Goal: Check status: Check status

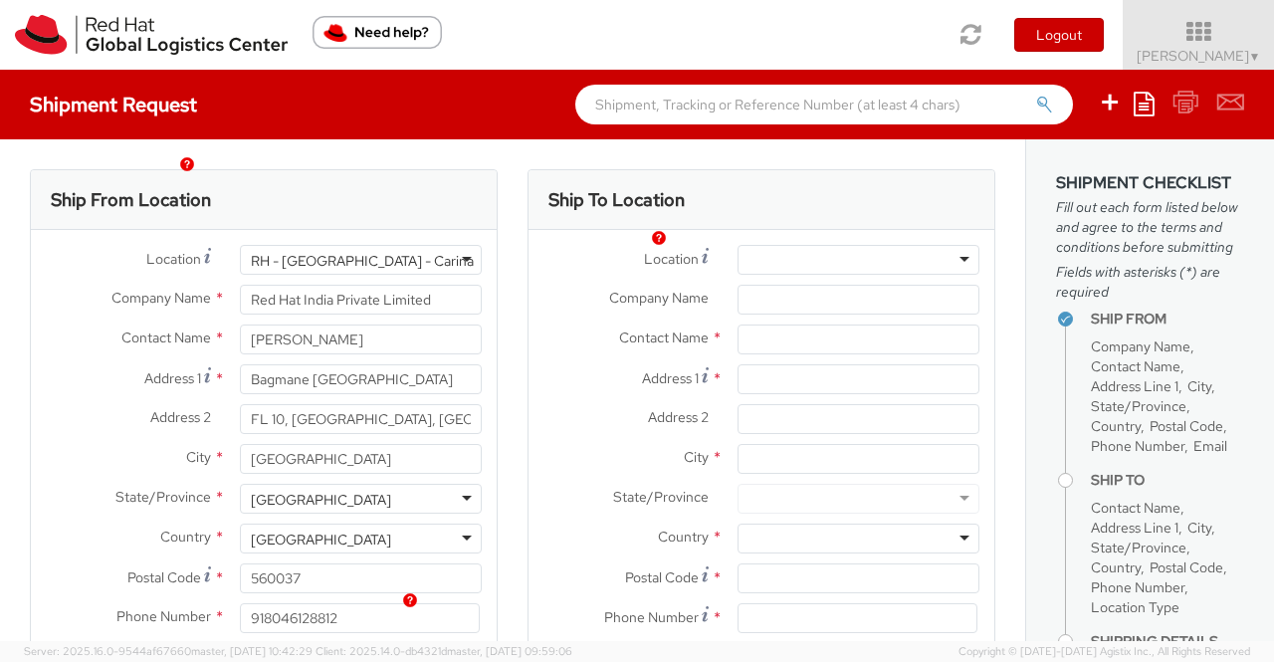
select select
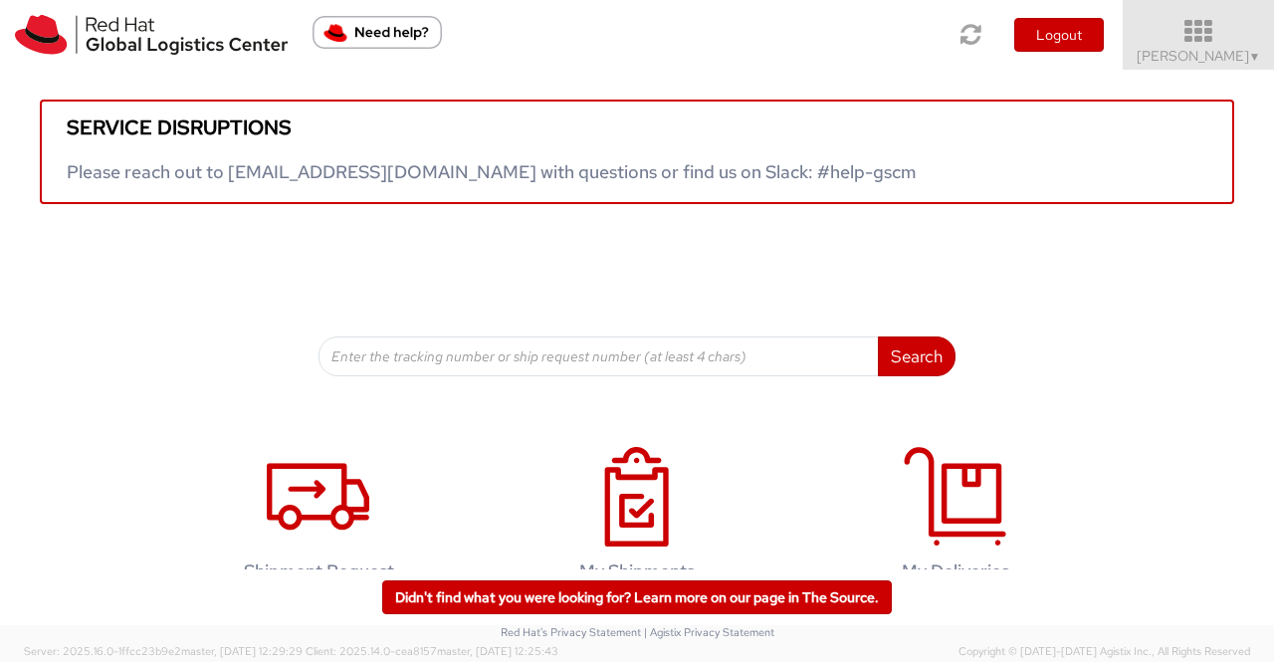
click at [1243, 59] on span "Sumitra Hansdah ▼" at bounding box center [1199, 56] width 124 height 18
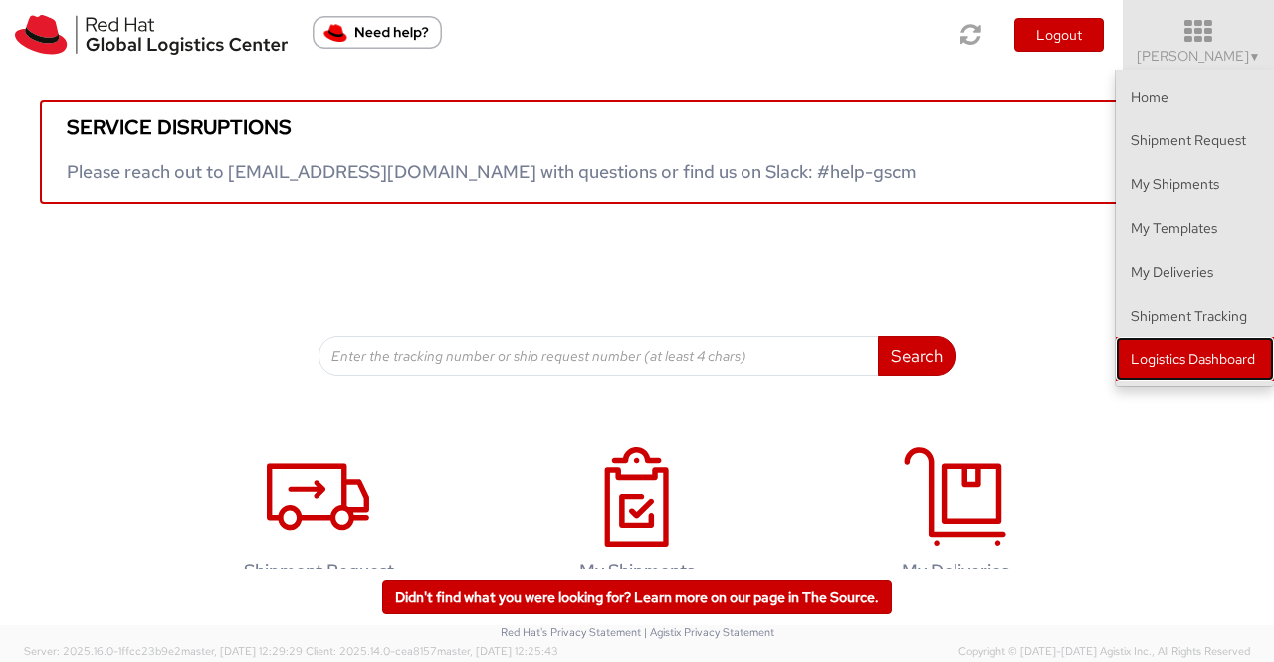
click at [1168, 363] on link "Logistics Dashboard" at bounding box center [1195, 359] width 158 height 44
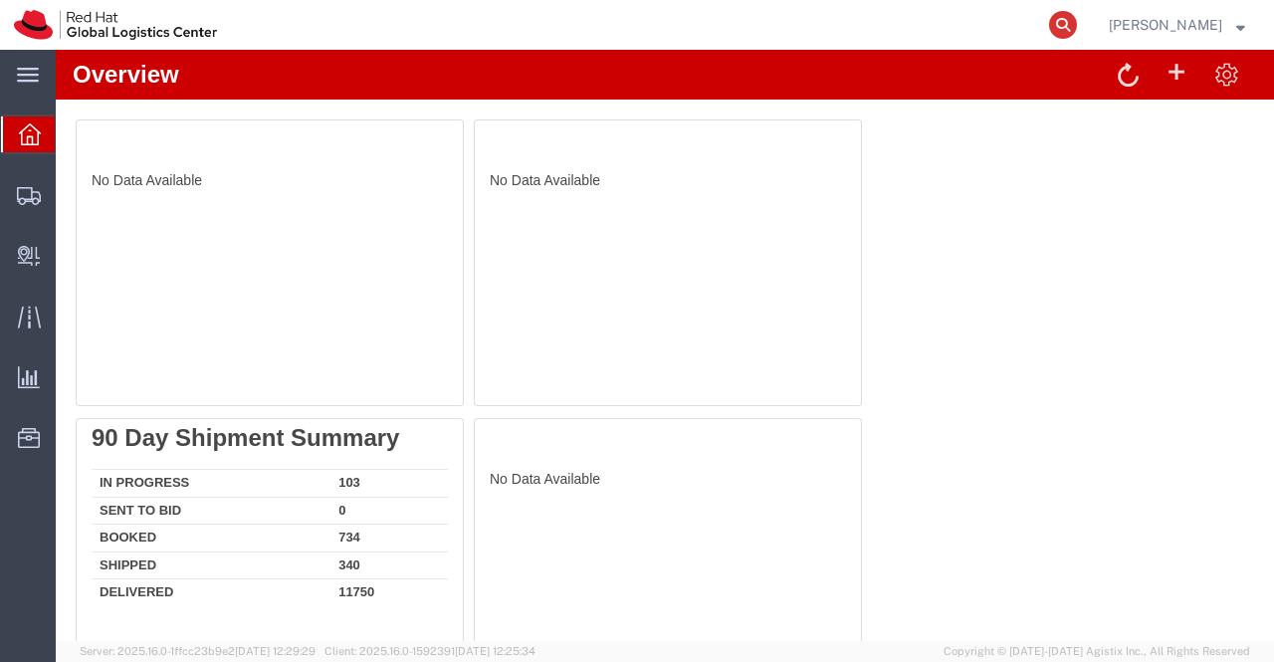
click at [1065, 23] on icon at bounding box center [1063, 25] width 28 height 28
paste input "56470681"
type input "56470681"
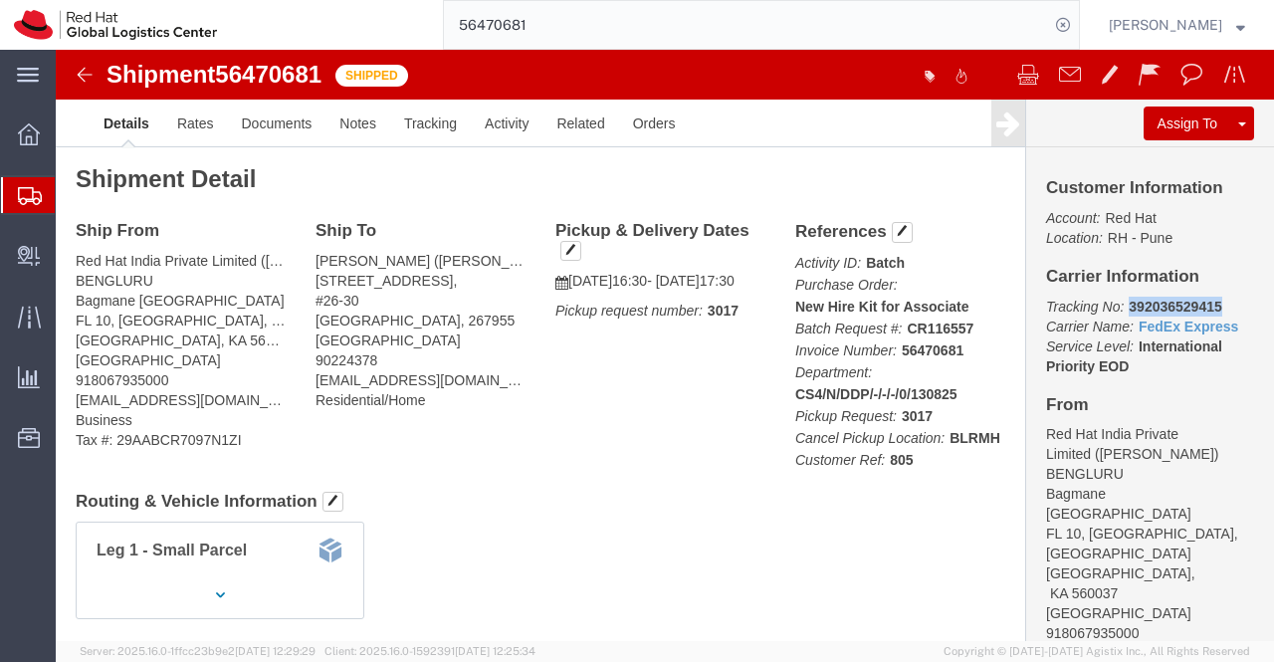
drag, startPoint x: 1061, startPoint y: 253, endPoint x: 1159, endPoint y: 252, distance: 98.5
click p "Tracking No: 392036529415 Carrier Name: FedEx Express FedEx Express Service Lev…"
copy b "392036529415"
click div "Leg 1 - Small Parcel"
drag, startPoint x: 1061, startPoint y: 258, endPoint x: 1162, endPoint y: 257, distance: 101.5
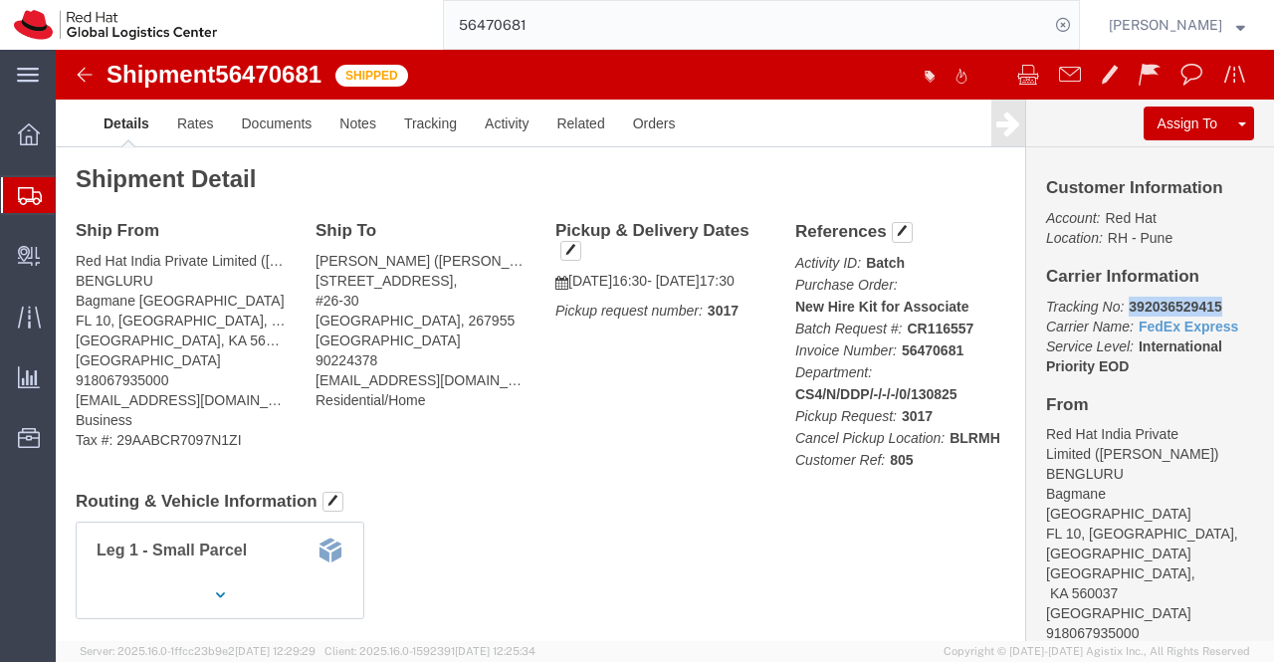
click p "Tracking No: 392036529415 Carrier Name: FedEx Express FedEx Express Service Lev…"
copy b "392036529415"
click h4 "Routing & Vehicle Information"
drag, startPoint x: 329, startPoint y: 205, endPoint x: 258, endPoint y: 216, distance: 72.5
click address "Michael Mei (Michael Mei) 11 Leedon Heights, #26-30 Singapore, 267955 Singapore…"
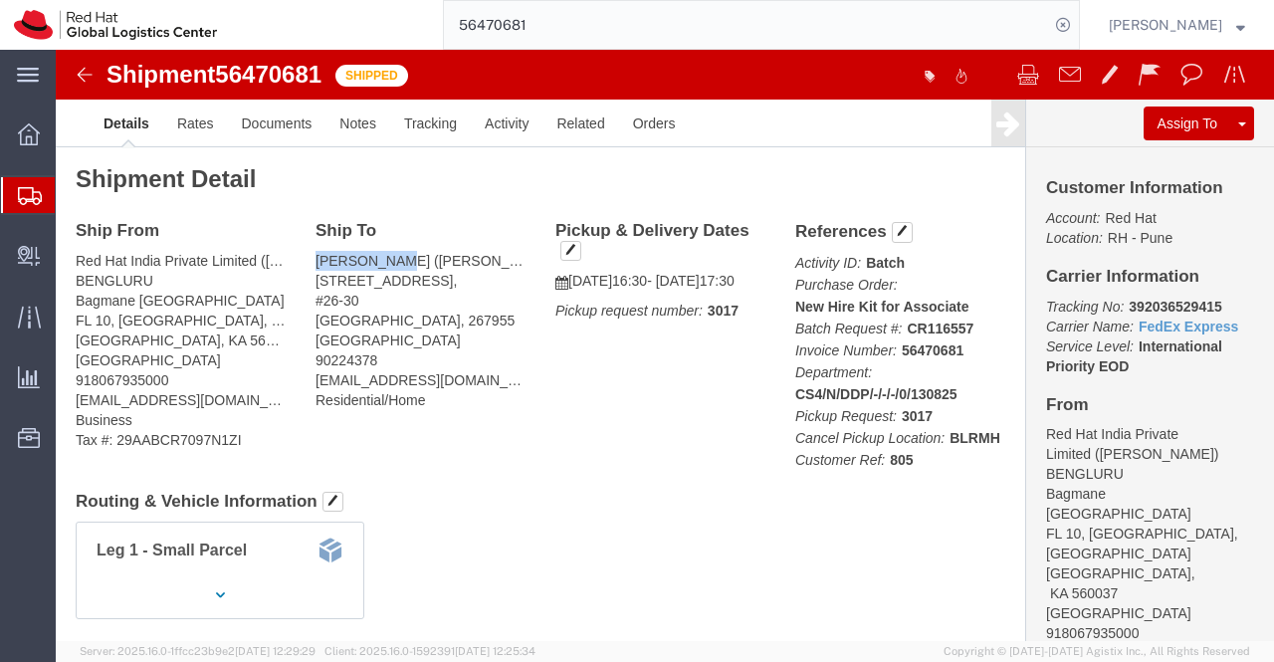
copy address "Michael Mei"
click div "Ship From Red Hat India Private Limited (Pallav Sen Gupta) BENGLURU Bagmane Con…"
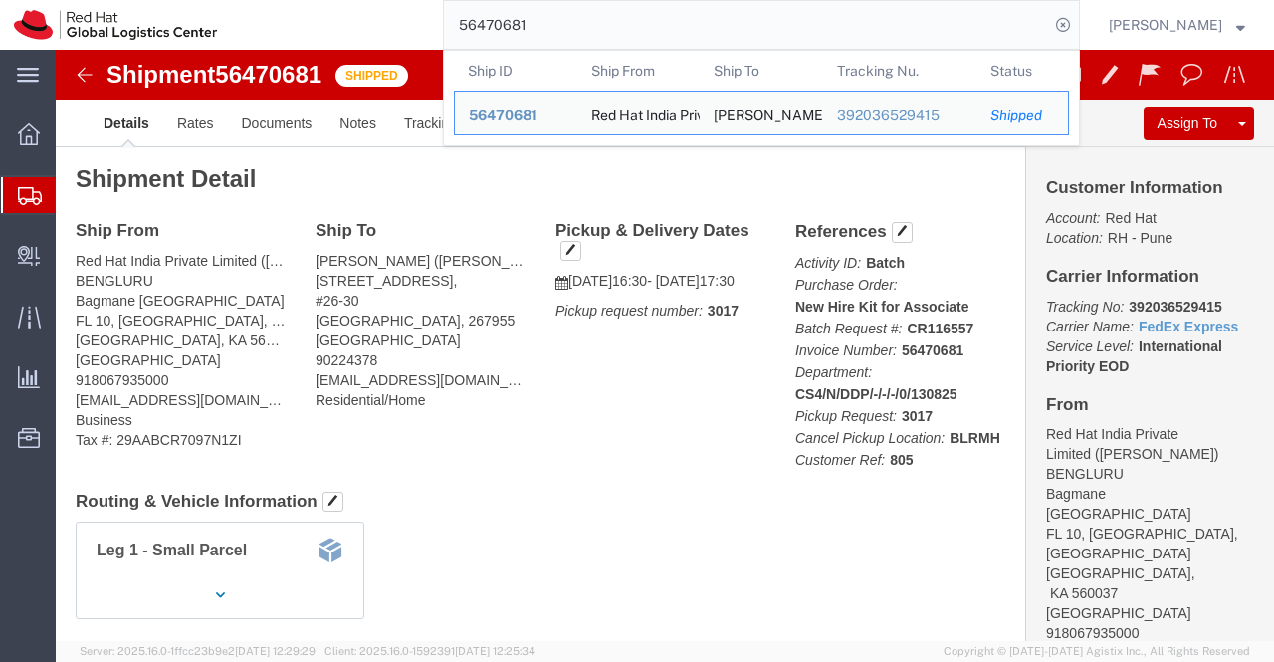
drag, startPoint x: 595, startPoint y: 19, endPoint x: 444, endPoint y: 21, distance: 151.3
click at [444, 21] on div "56470681 Ship ID Ship From Ship To Tracking Nu. Status Ship ID 56470681 Ship Fr…" at bounding box center [655, 25] width 849 height 50
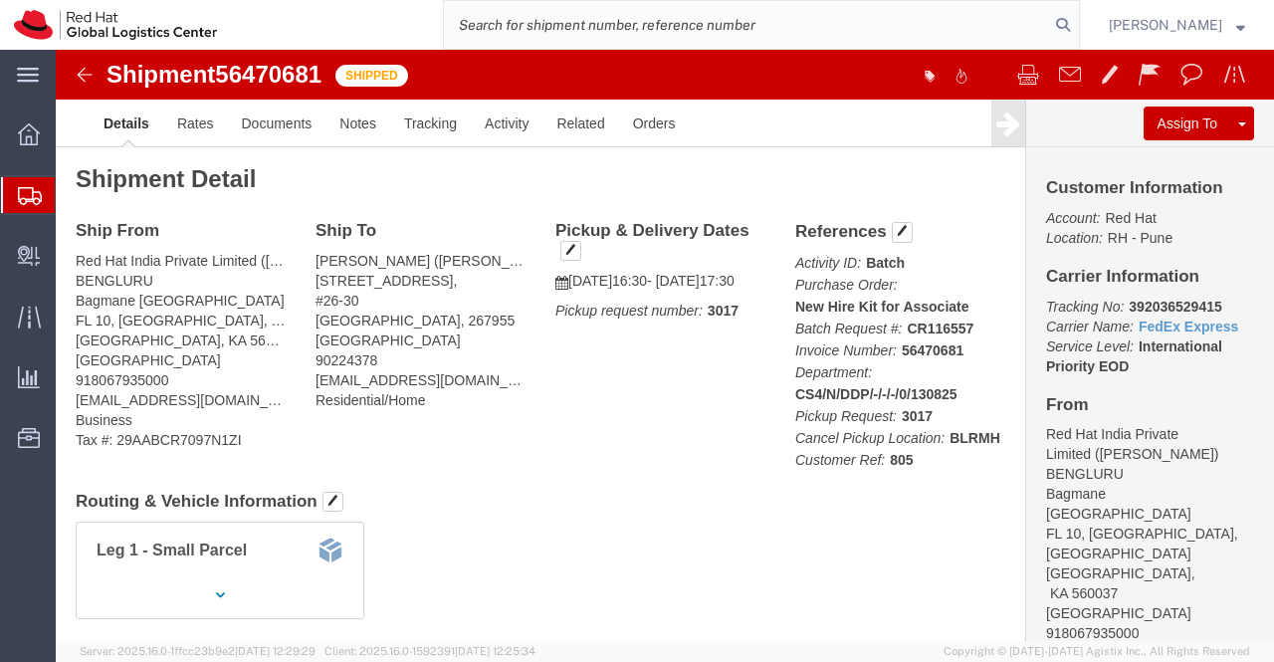
paste input "56470682"
type input "56470682"
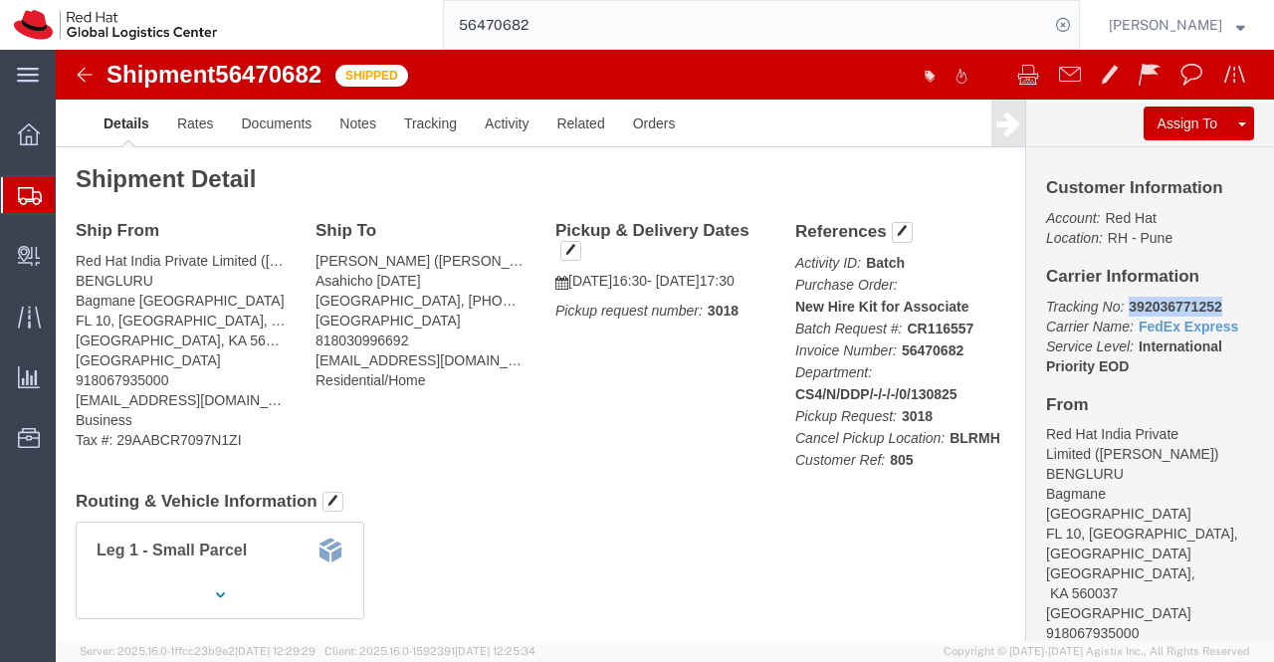
drag, startPoint x: 1061, startPoint y: 256, endPoint x: 1170, endPoint y: 255, distance: 109.5
click p "Tracking No: 392036771252 Carrier Name: FedEx Express FedEx Express Service Lev…"
copy b "392036771252"
click div "Shipment Detail Ship From Red Hat India Private Limited (Pallav Sen Gupta) BENG…"
drag, startPoint x: 306, startPoint y: 213, endPoint x: 256, endPoint y: 215, distance: 49.8
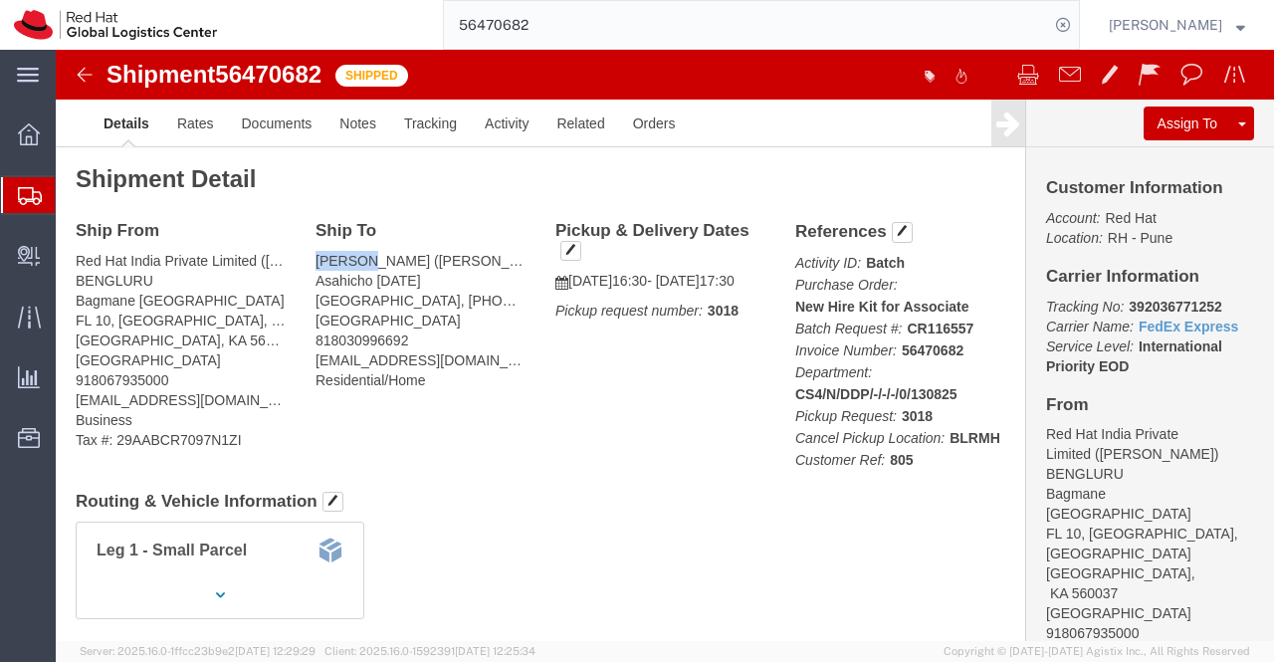
click div "Ship To Jun Hou (Jun Hou) Asahicho 1-29-20 Nerima City, 40 179-0071 Japan 81803…"
copy address "Jun Hou"
click h4 "Routing & Vehicle Information"
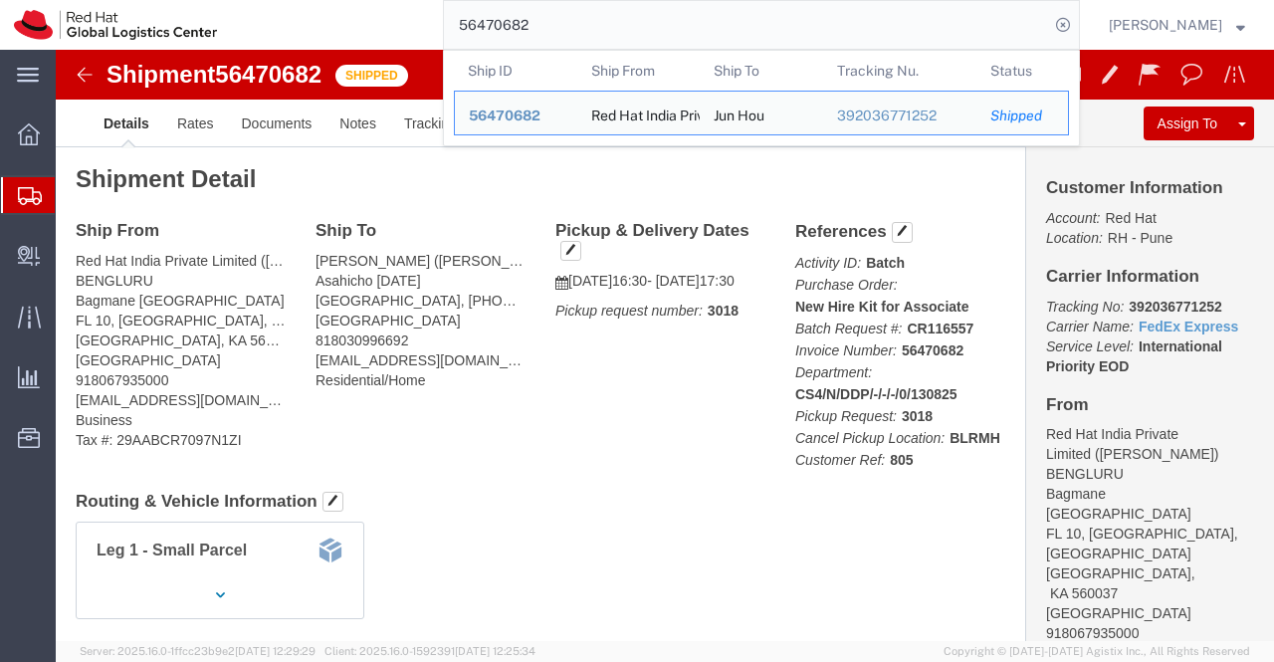
drag, startPoint x: 560, startPoint y: 27, endPoint x: 376, endPoint y: 24, distance: 184.1
click at [376, 24] on div "56470682 Ship ID Ship From Ship To Tracking Nu. Status Ship ID 56470682 Ship Fr…" at bounding box center [655, 25] width 849 height 50
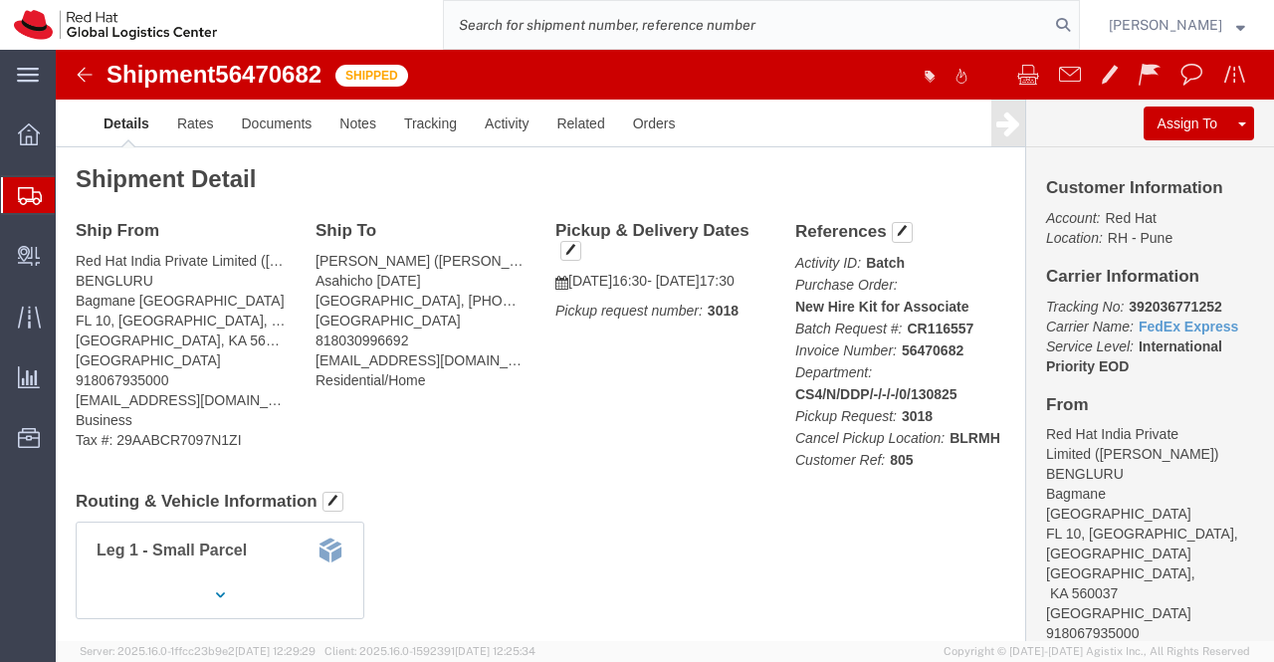
paste input "56470684"
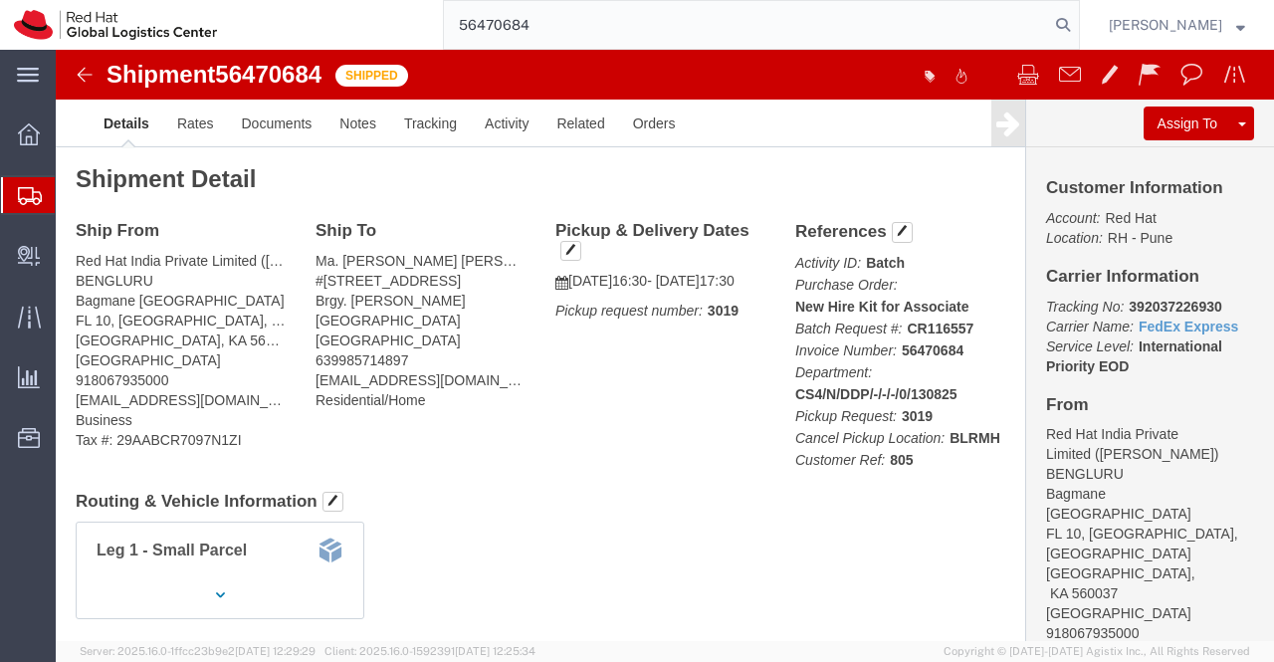
type input "56470684"
drag, startPoint x: 1062, startPoint y: 256, endPoint x: 1154, endPoint y: 257, distance: 92.6
click p "Tracking No: 392037226930 Carrier Name: FedEx Express FedEx Express Service Lev…"
copy b "392037226930"
click div "Ship From Red Hat India Private Limited (Pallav Sen Gupta) BENGLURU Bagmane Con…"
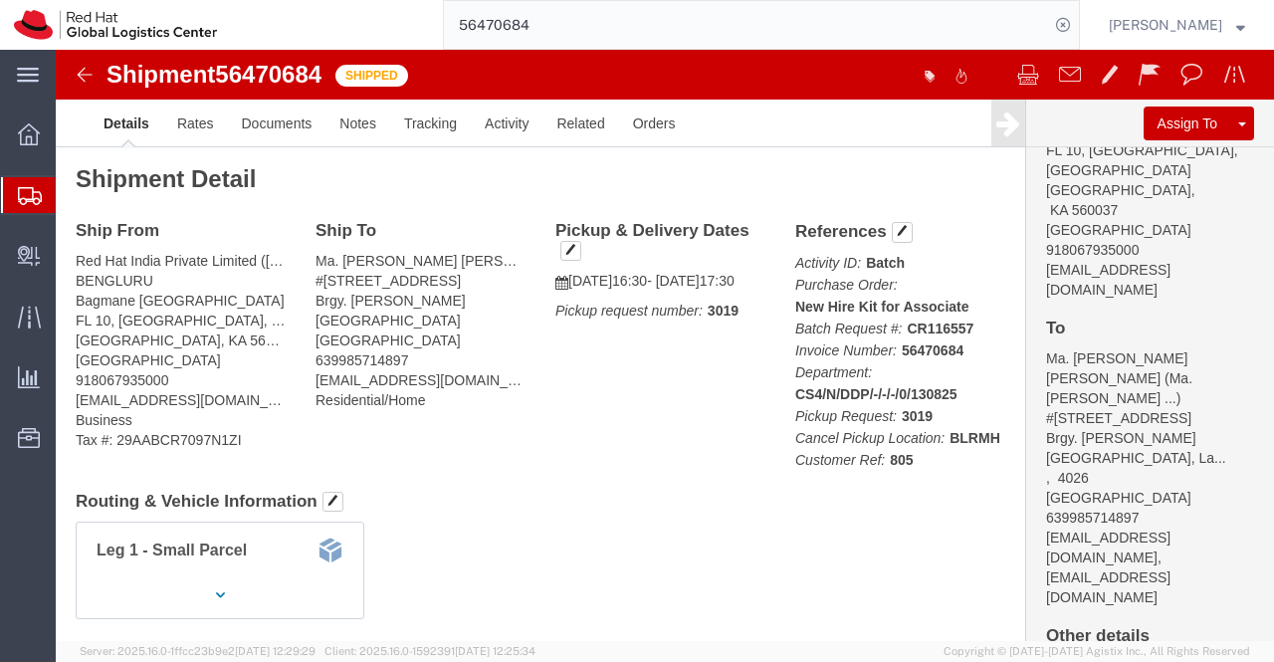
scroll to position [398, 0]
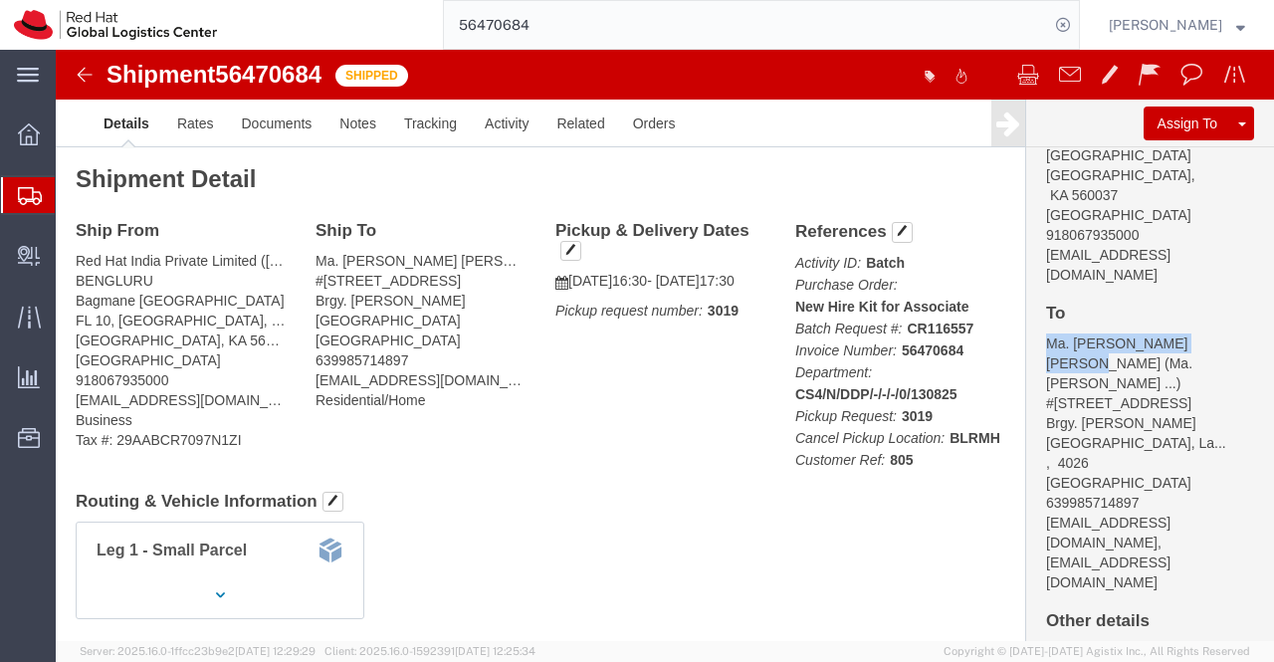
drag, startPoint x: 1142, startPoint y: 252, endPoint x: 981, endPoint y: 252, distance: 161.2
click address "Ma. Adriana Nicole Manuel ( Ma. Adriana Nicole ... ) #14A Paramount St. Laguna …"
copy address "Ma. Adriana Nicole Manuel"
drag, startPoint x: 627, startPoint y: 431, endPoint x: 235, endPoint y: 148, distance: 483.4
click div "Ship From Red Hat India Private Limited (Pallav Sen Gupta) BENGLURU Bagmane Con…"
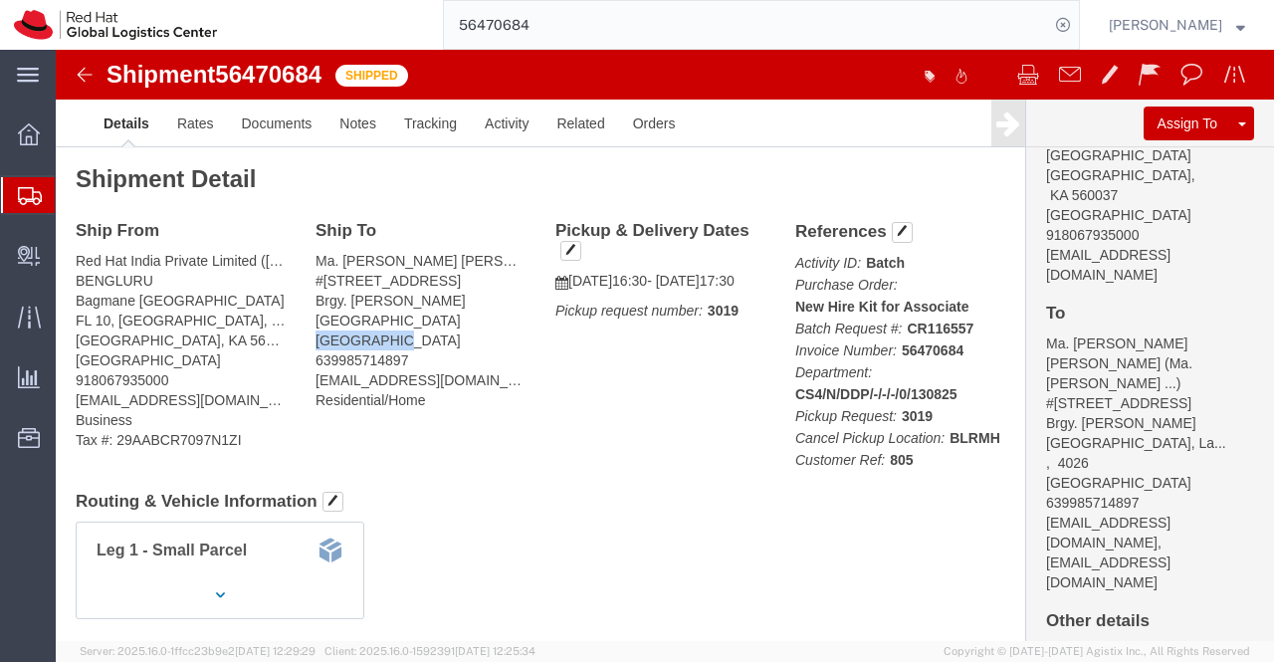
drag, startPoint x: 325, startPoint y: 288, endPoint x: 257, endPoint y: 292, distance: 68.8
click address "Ma. Adriana Nicole Manuel (Ma. Adriana Nicole Manuel) #14A Paramount St. Laguna…"
copy address "[GEOGRAPHIC_DATA]"
drag, startPoint x: 551, startPoint y: 458, endPoint x: 517, endPoint y: 417, distance: 53.0
click h4 "Routing & Vehicle Information"
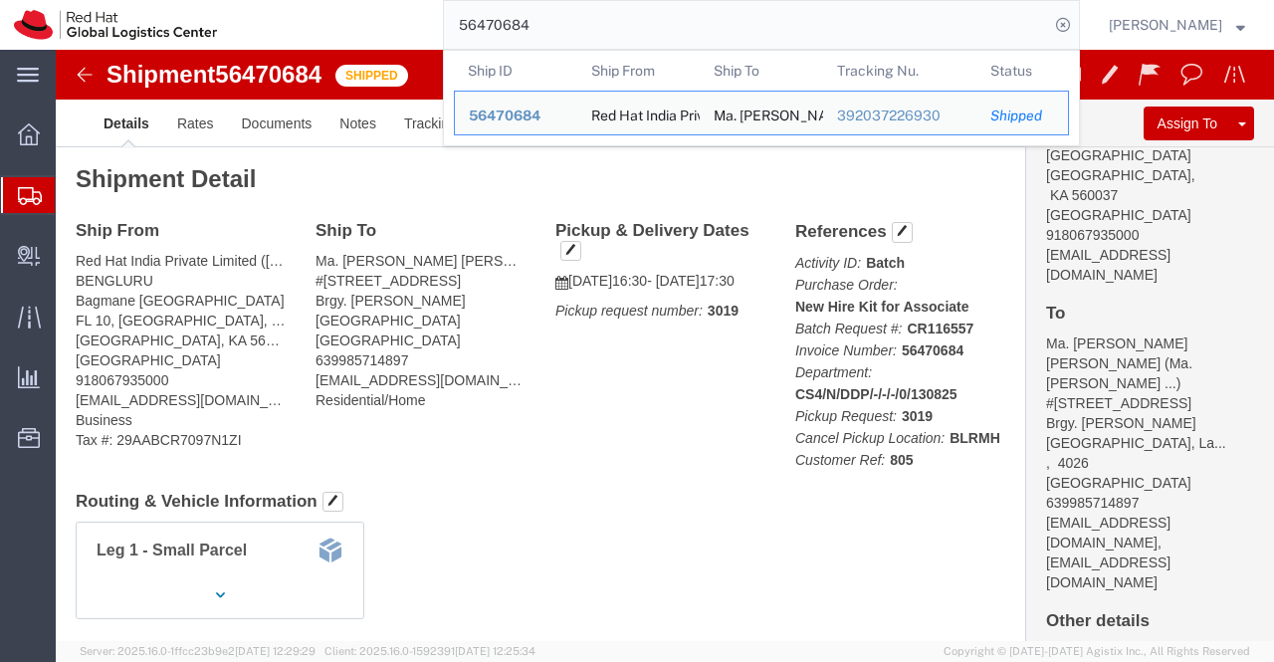
drag, startPoint x: 566, startPoint y: 29, endPoint x: 453, endPoint y: 37, distance: 113.7
click at [453, 37] on input "56470684" at bounding box center [746, 25] width 605 height 48
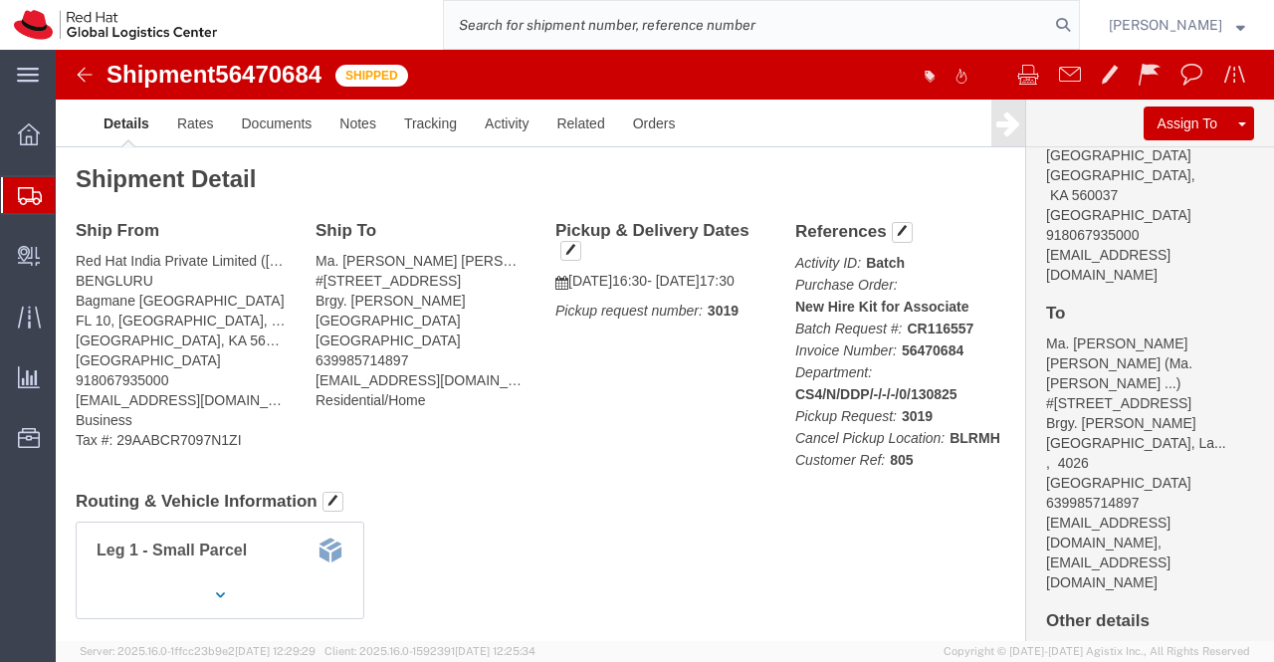
paste input "56470683"
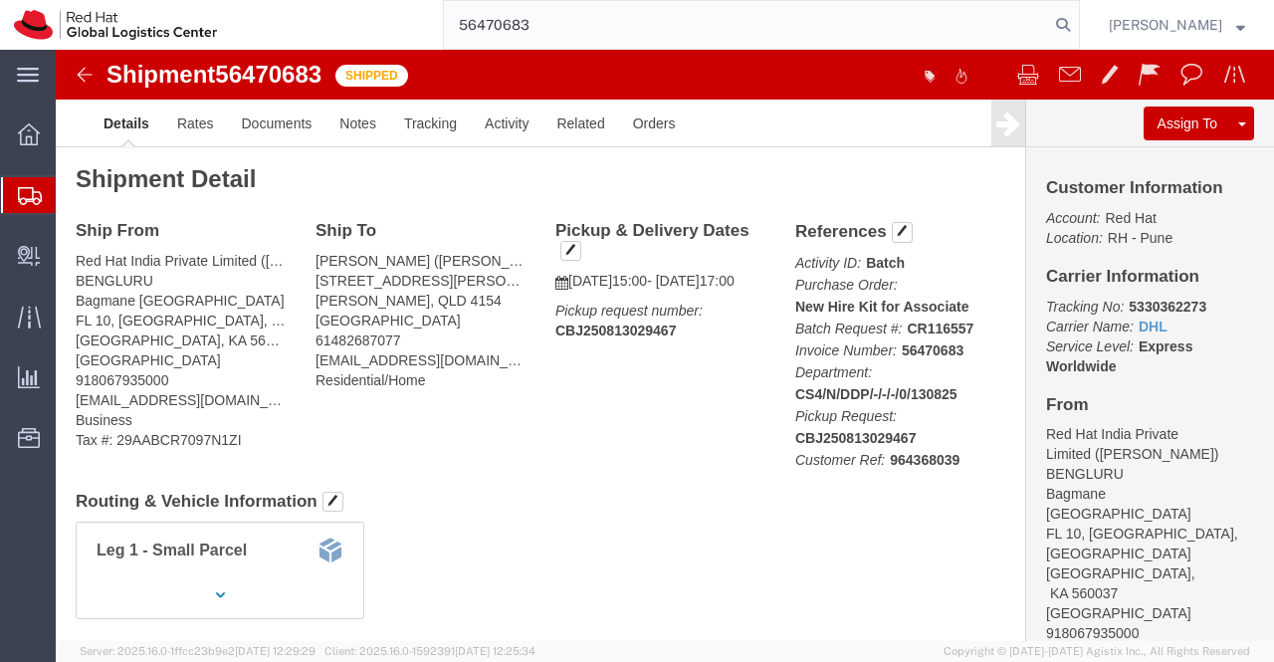
type input "56470683"
drag, startPoint x: 1062, startPoint y: 251, endPoint x: 1168, endPoint y: 250, distance: 106.5
click p "Tracking No: 5330362273 Carrier Name: DHL DHL Service Level: Express Worldwide"
copy b "5330362273"
drag, startPoint x: 474, startPoint y: 425, endPoint x: 435, endPoint y: 383, distance: 57.0
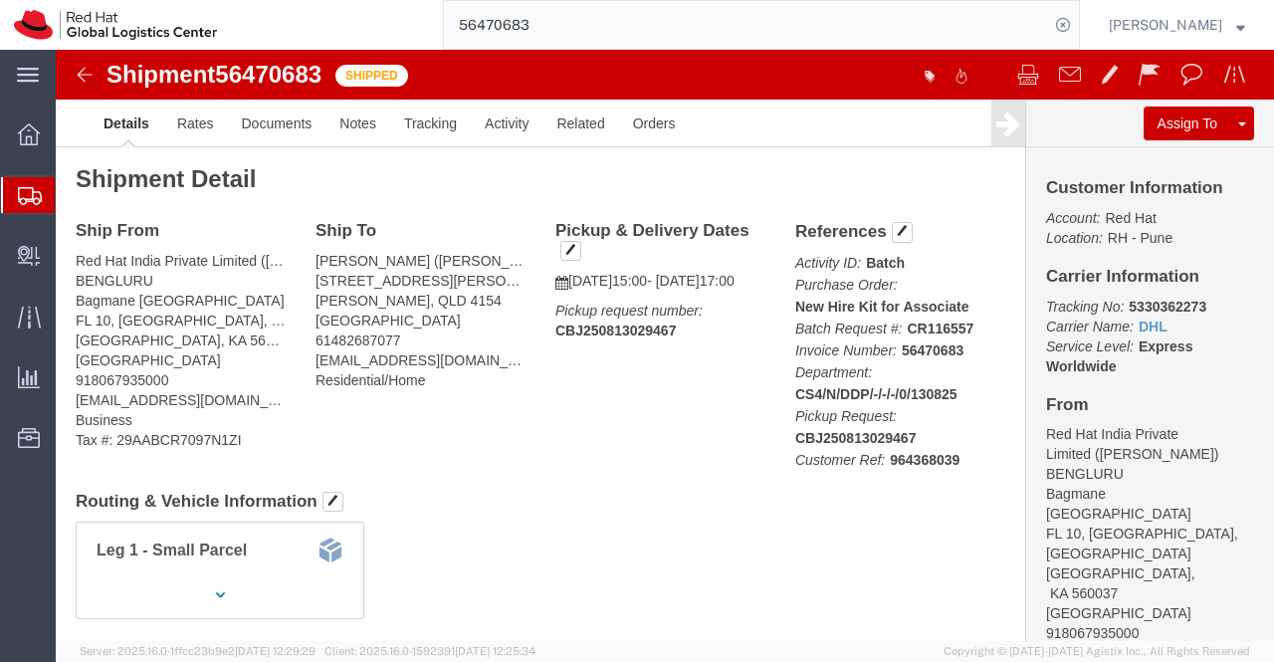
click div "Ship From Red Hat India Private Limited (Pallav Sen Gupta) BENGLURU Bagmane Con…"
drag, startPoint x: 317, startPoint y: 209, endPoint x: 255, endPoint y: 206, distance: 62.8
click div "Ship To Herbert Li (Herbert Li) 70 Rowland Ave Wakerley, QLD 4154 Australia 614…"
copy address "Herbert Li"
click h4 "Routing & Vehicle Information"
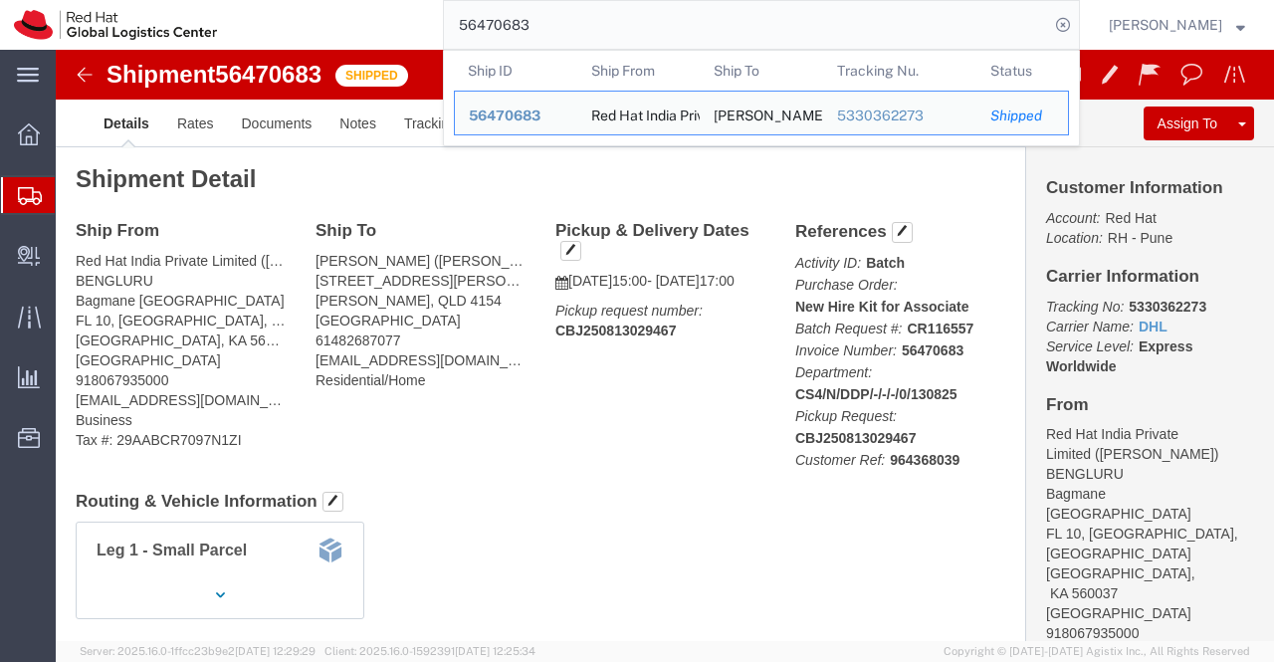
drag, startPoint x: 619, startPoint y: 17, endPoint x: 389, endPoint y: 9, distance: 230.0
click at [389, 9] on div "56470683 Ship ID Ship From Ship To Tracking Nu. Status Ship ID 56470683 Ship Fr…" at bounding box center [655, 25] width 849 height 50
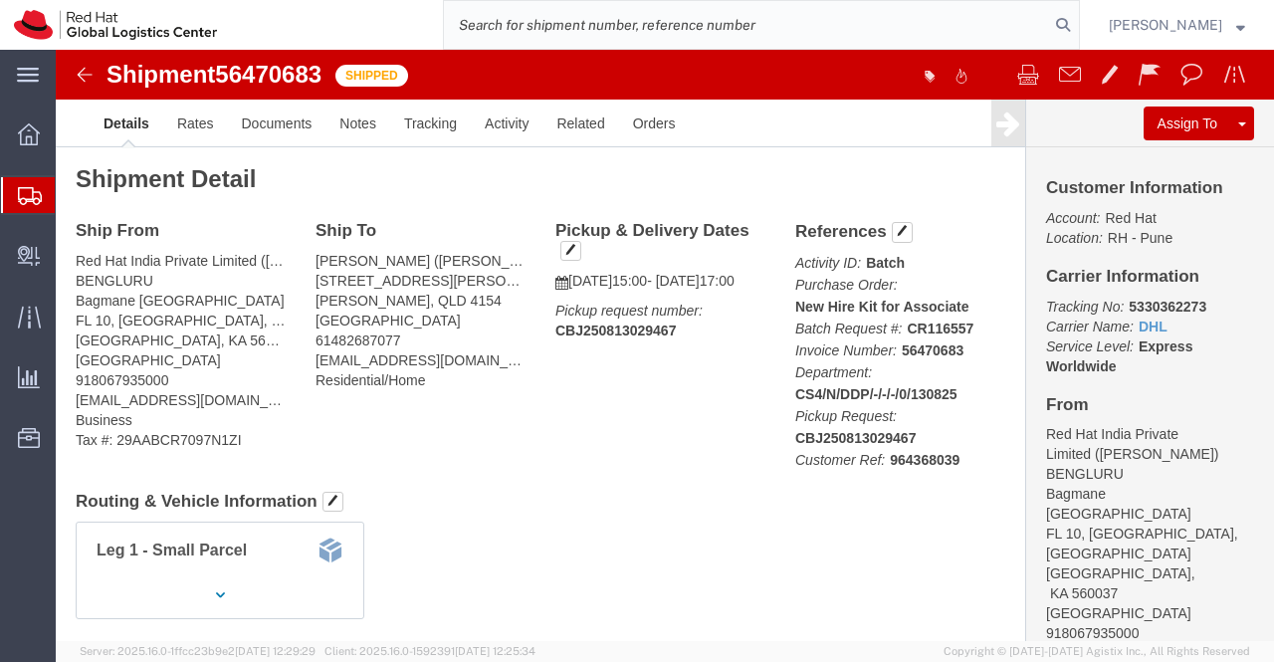
paste input "56471052"
type input "56471052"
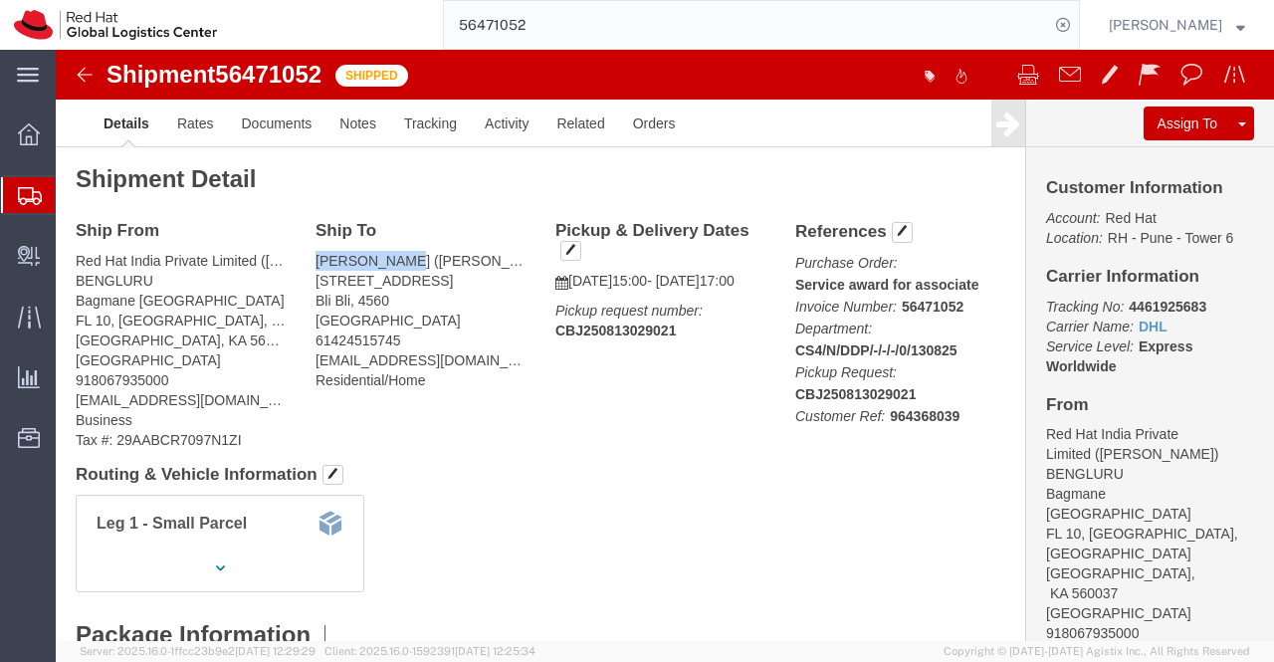
drag, startPoint x: 335, startPoint y: 208, endPoint x: 257, endPoint y: 216, distance: 79.0
click address "Brett Embery (Brett Embery) 29 Bli Bli Rd Bli Bli, 4560 Australia 61424515745 a…"
click h4 "Routing & Vehicle Information"
click div "Leg 1 - Small Parcel"
drag, startPoint x: 1059, startPoint y: 255, endPoint x: 1153, endPoint y: 251, distance: 94.6
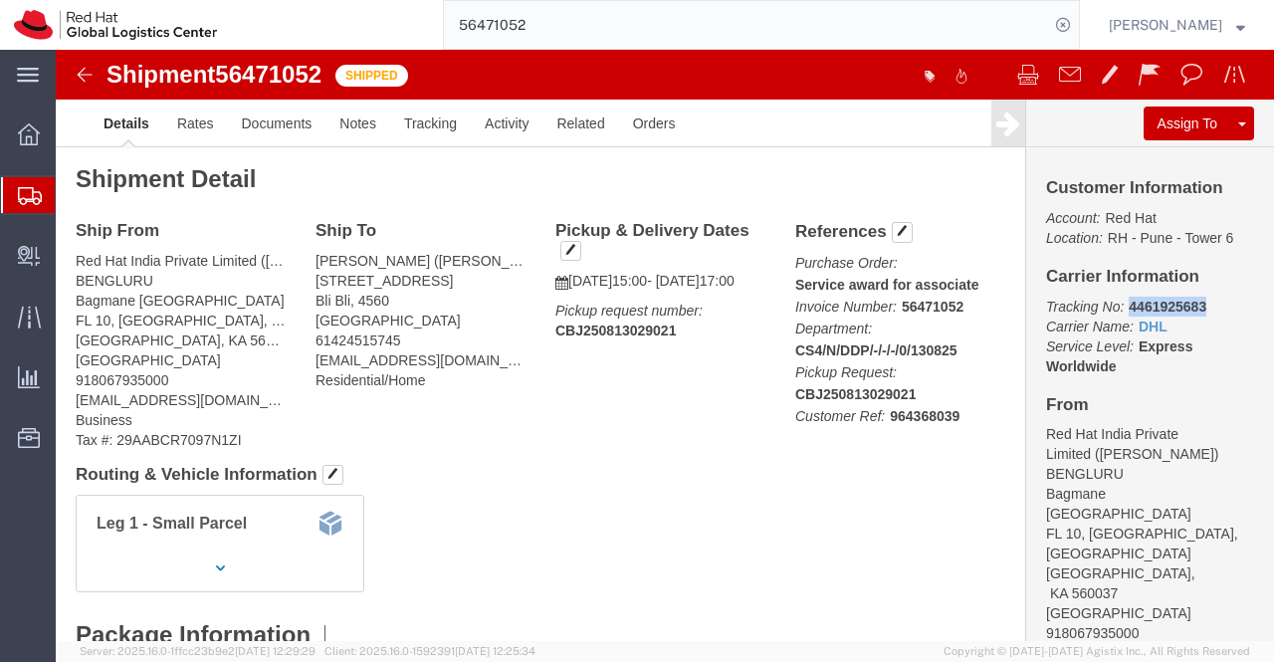
click p "Tracking No: 4461925683 Carrier Name: DHL DHL Service Level: Express Worldwide"
click at [0, 0] on span "Shipment Manager" at bounding box center [0, 0] width 0 height 0
click at [18, 130] on icon at bounding box center [29, 134] width 22 height 22
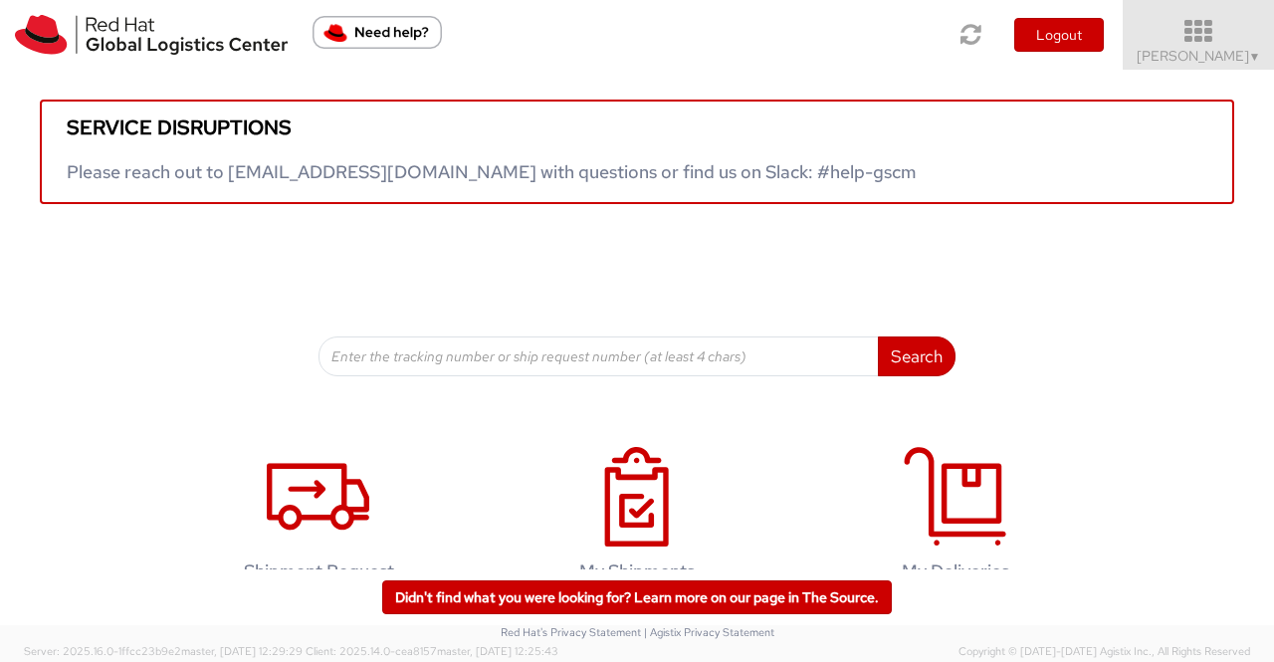
click at [1240, 62] on span "Sumitra Hansdah ▼" at bounding box center [1199, 56] width 124 height 18
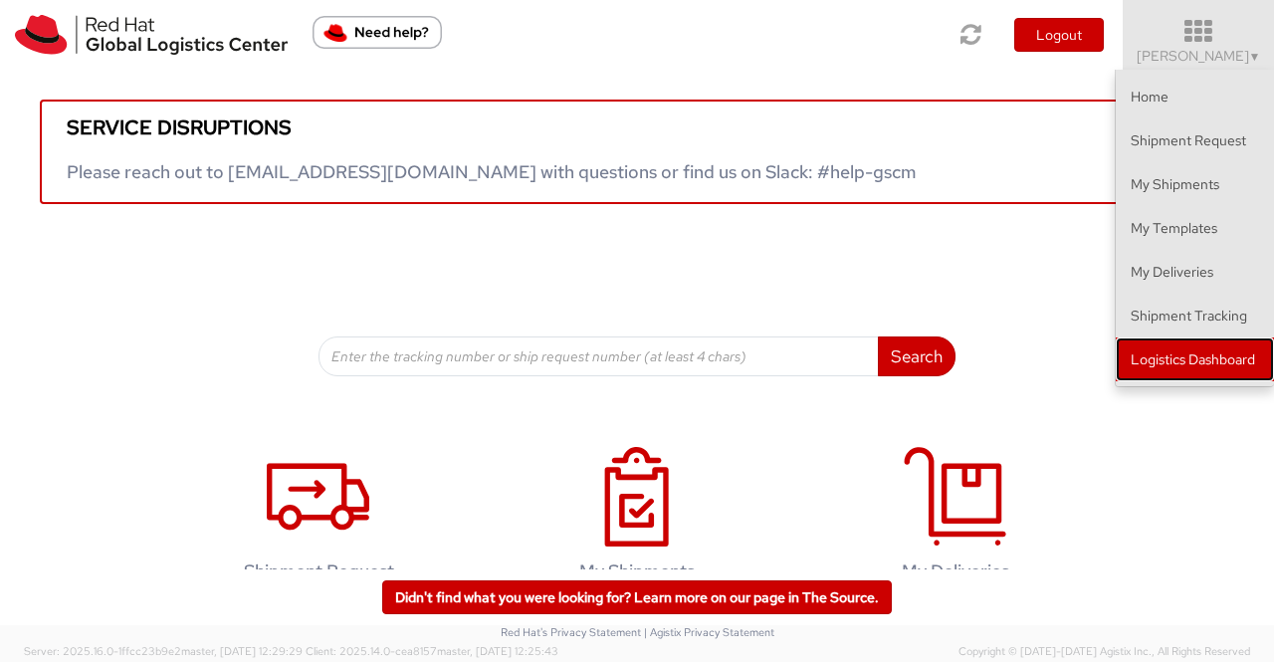
click at [1212, 364] on link "Logistics Dashboard" at bounding box center [1195, 359] width 158 height 44
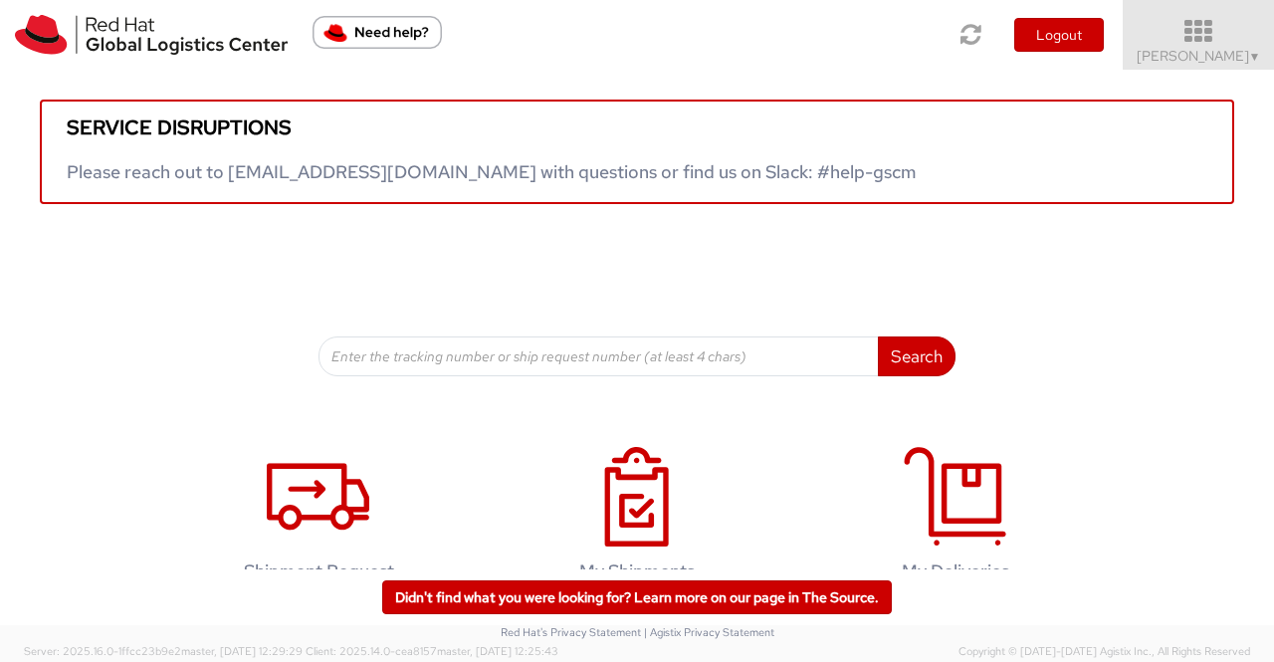
click at [1268, 48] on link "Sumitra Hansdah ▼" at bounding box center [1198, 35] width 151 height 70
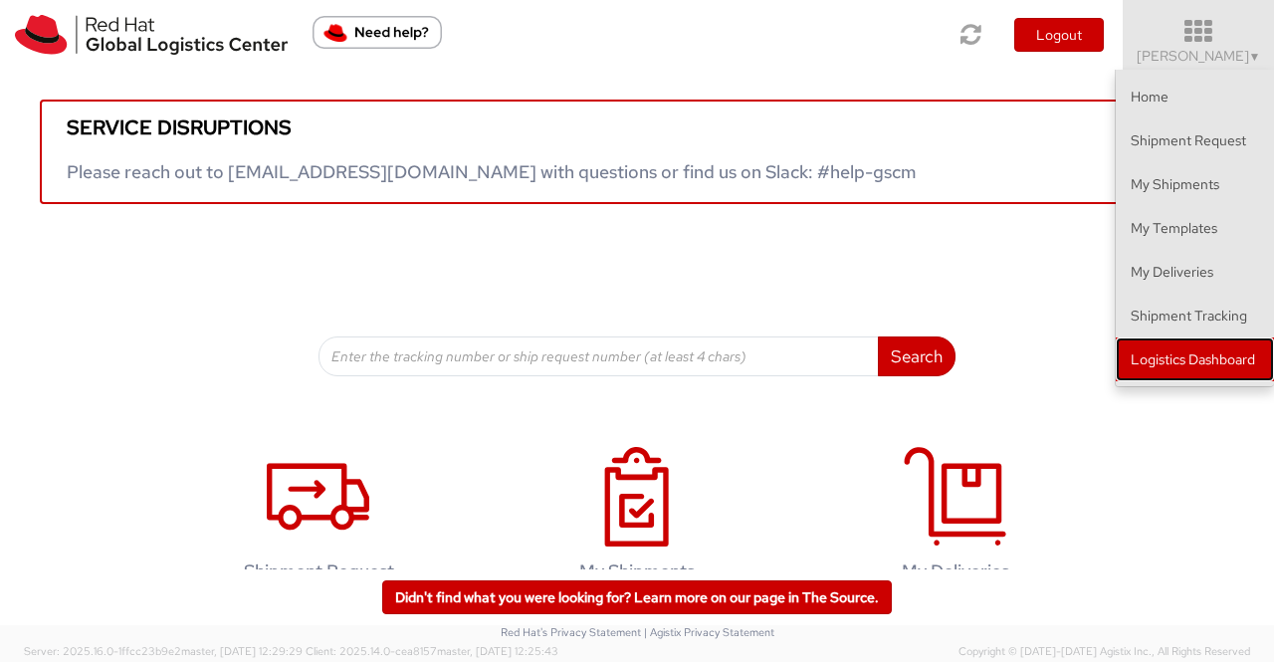
click at [1190, 358] on link "Logistics Dashboard" at bounding box center [1195, 359] width 158 height 44
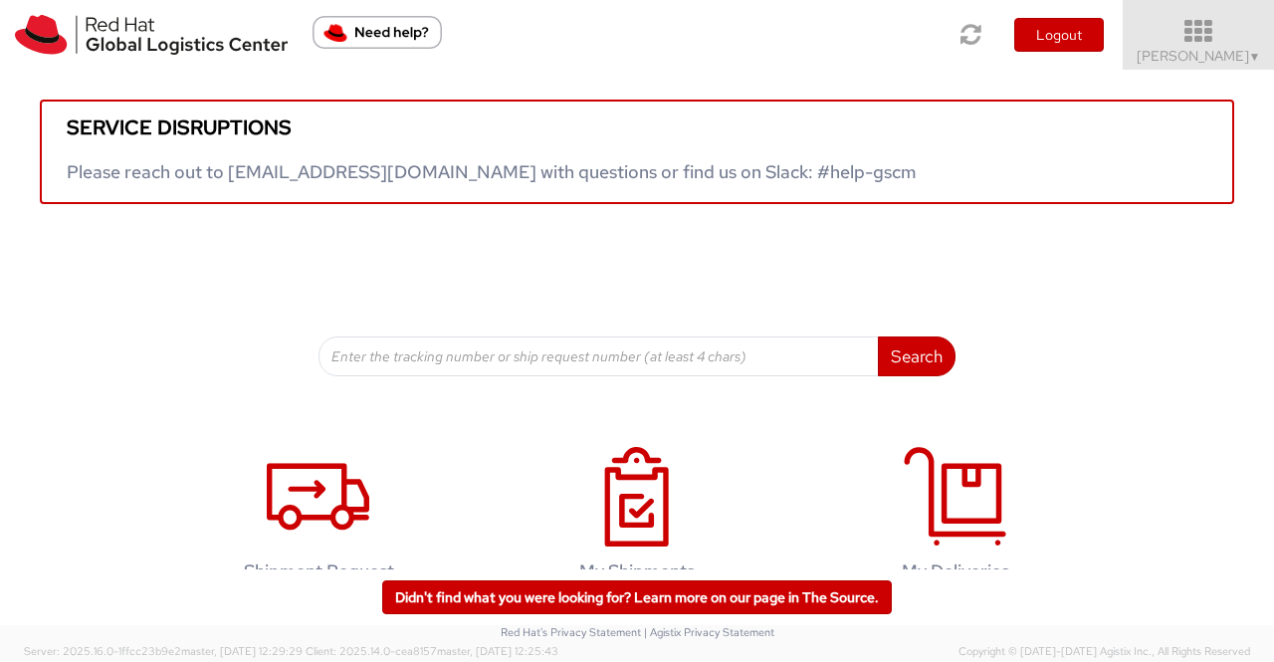
click at [1256, 57] on span "▼" at bounding box center [1255, 57] width 12 height 16
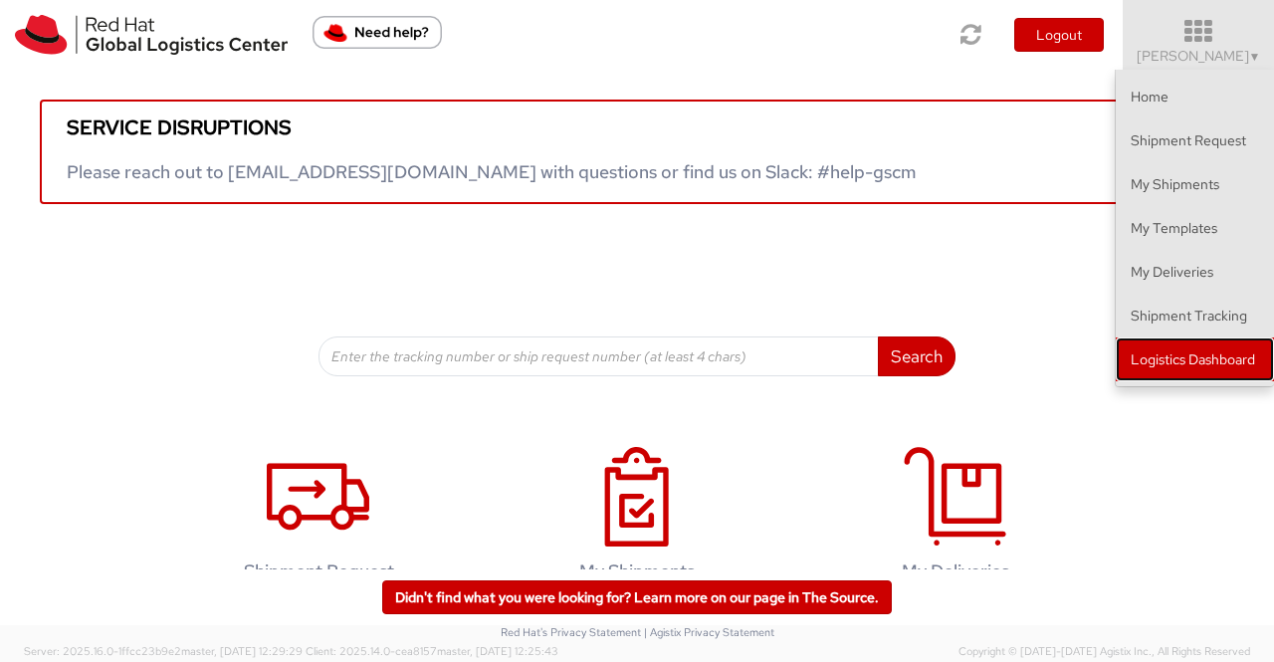
click at [1256, 347] on link "Logistics Dashboard" at bounding box center [1195, 359] width 158 height 44
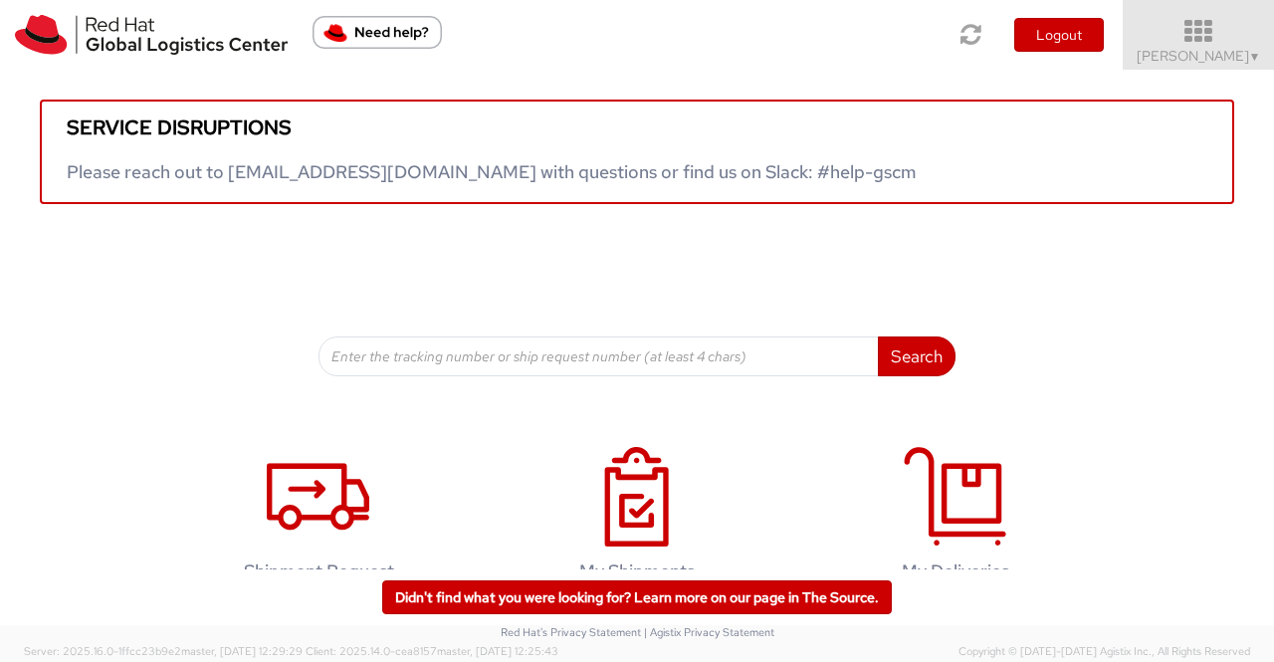
click at [1212, 55] on span "Sumitra Hansdah ▼" at bounding box center [1199, 56] width 124 height 18
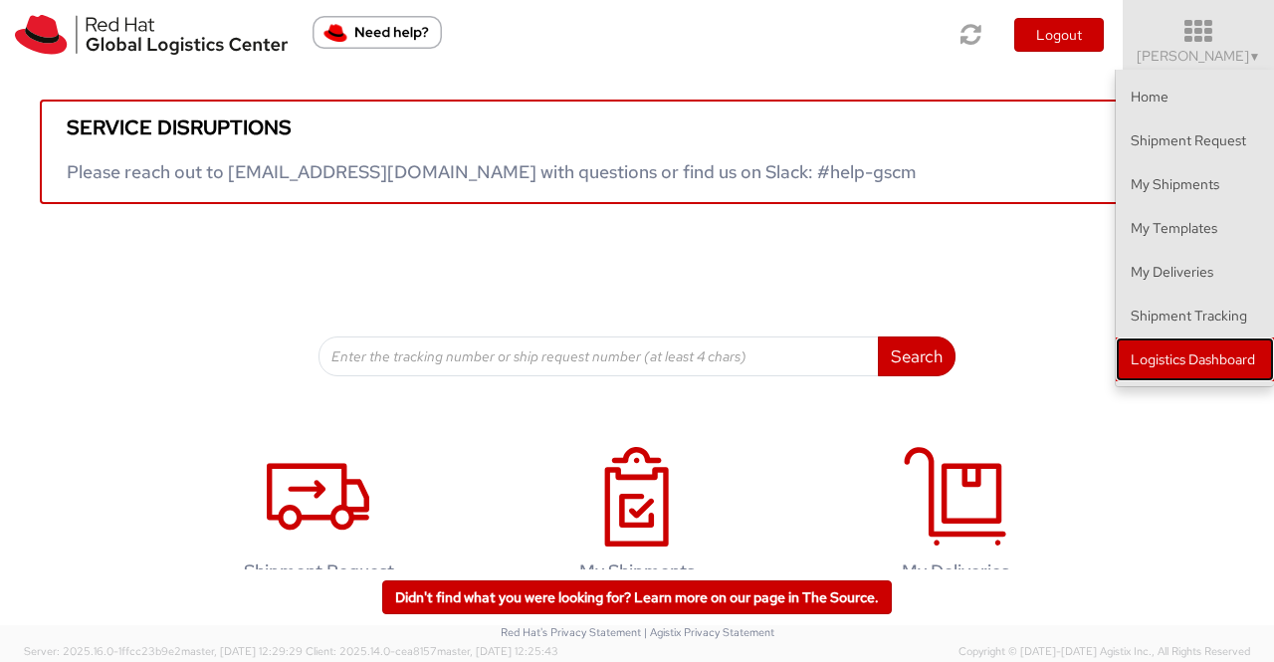
click at [1256, 353] on link "Logistics Dashboard" at bounding box center [1195, 359] width 158 height 44
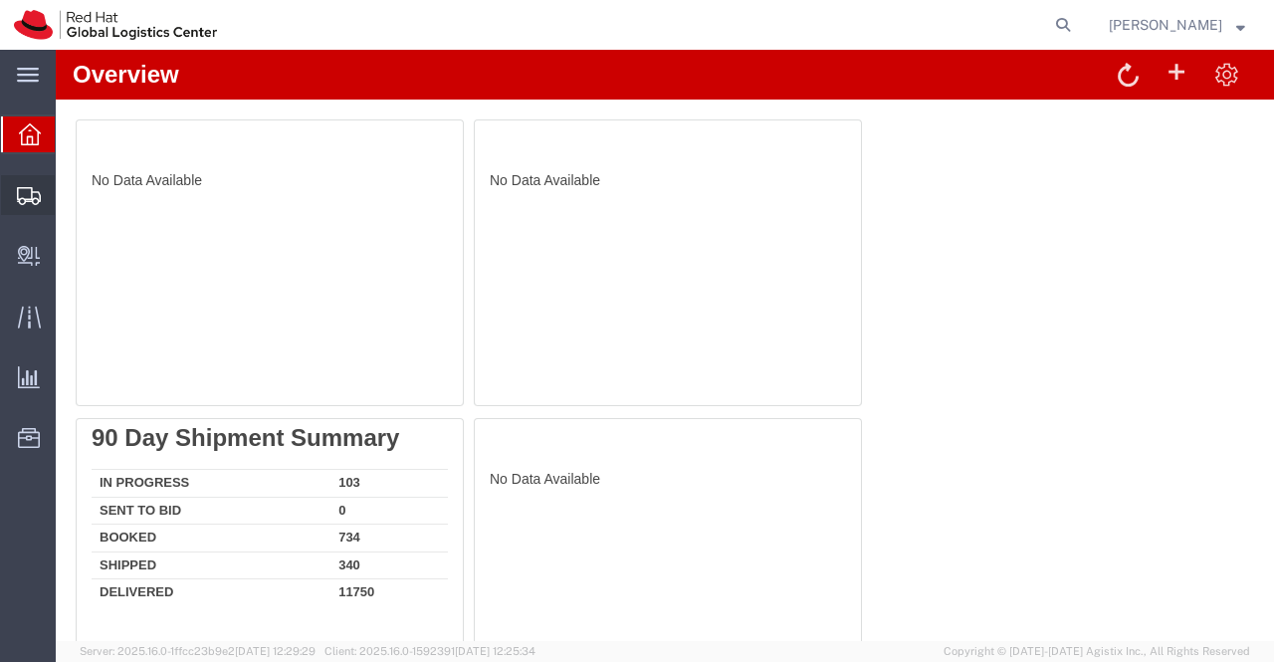
click at [0, 0] on span "Shipment Manager" at bounding box center [0, 0] width 0 height 0
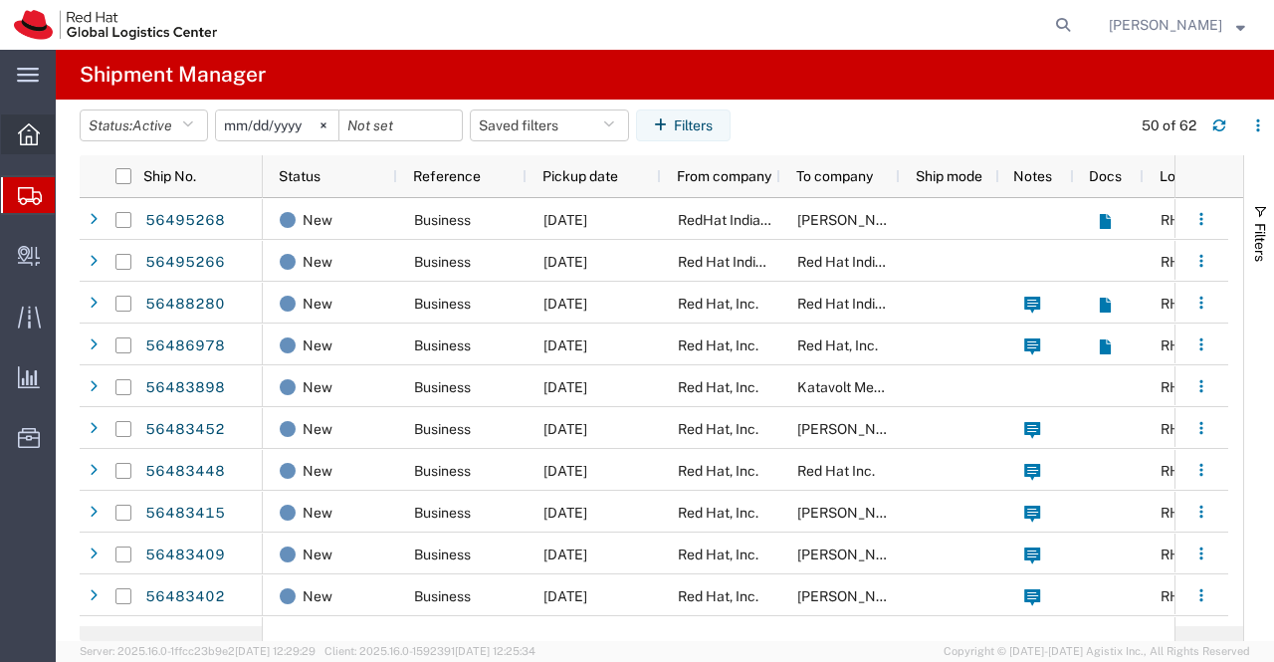
click at [28, 136] on icon at bounding box center [29, 134] width 22 height 22
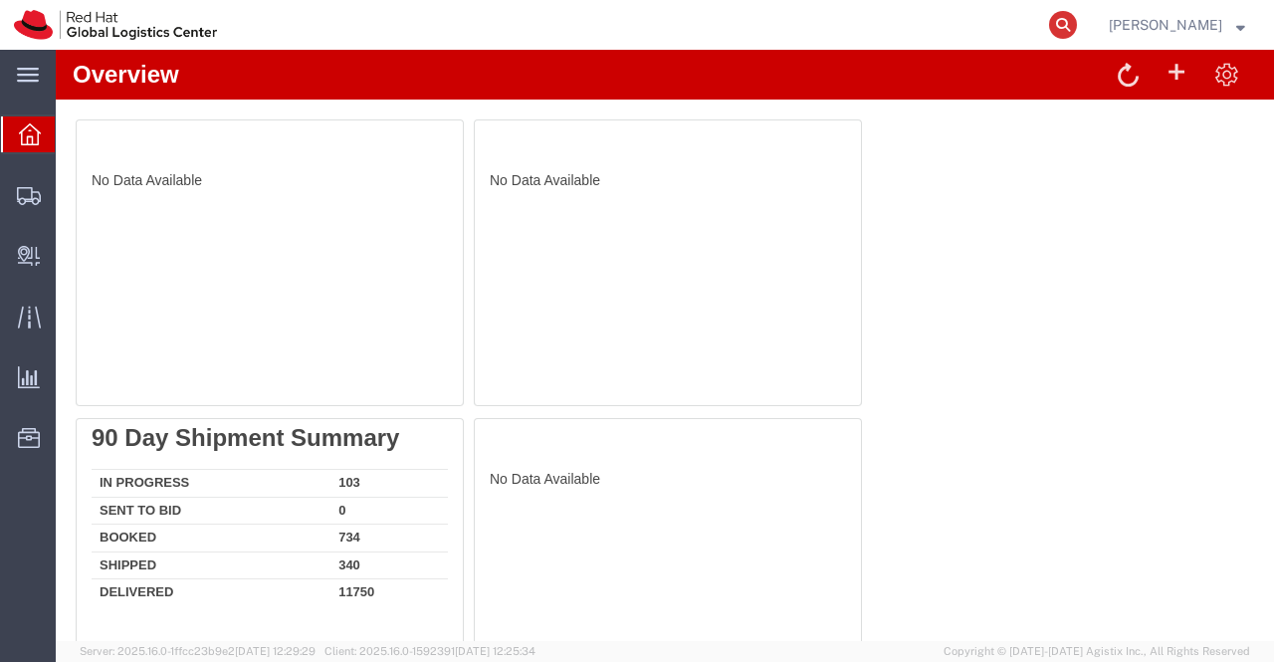
click at [1059, 23] on icon at bounding box center [1063, 25] width 28 height 28
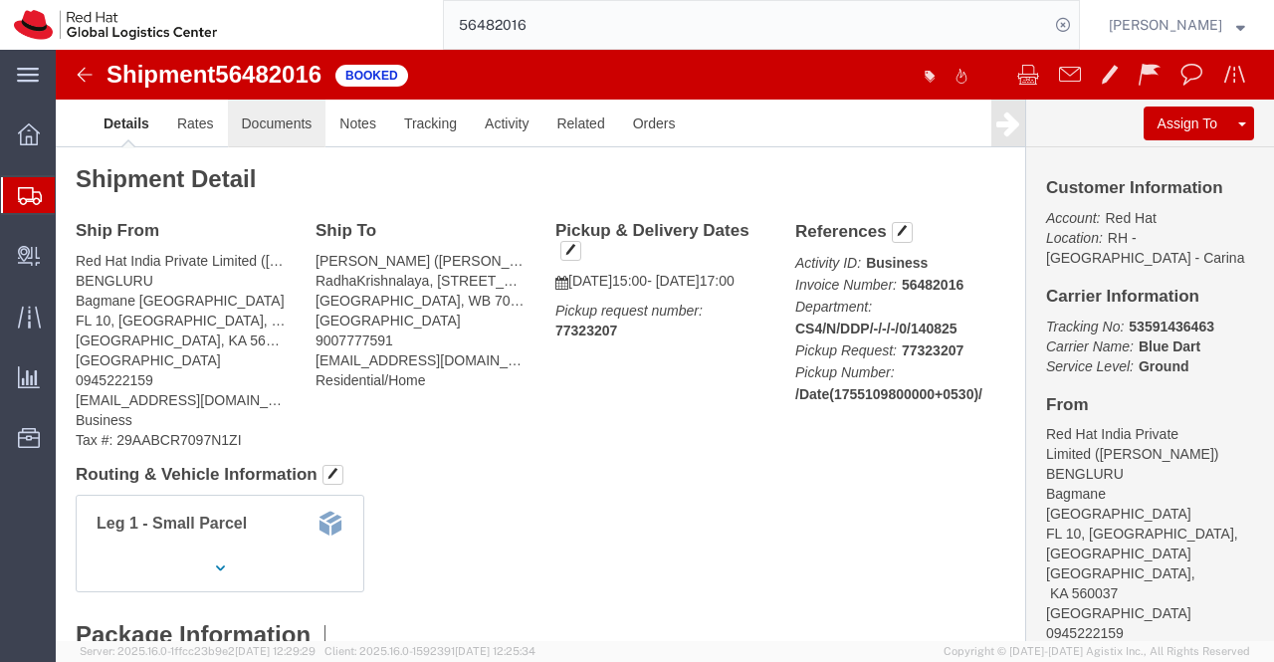
click link "Documents"
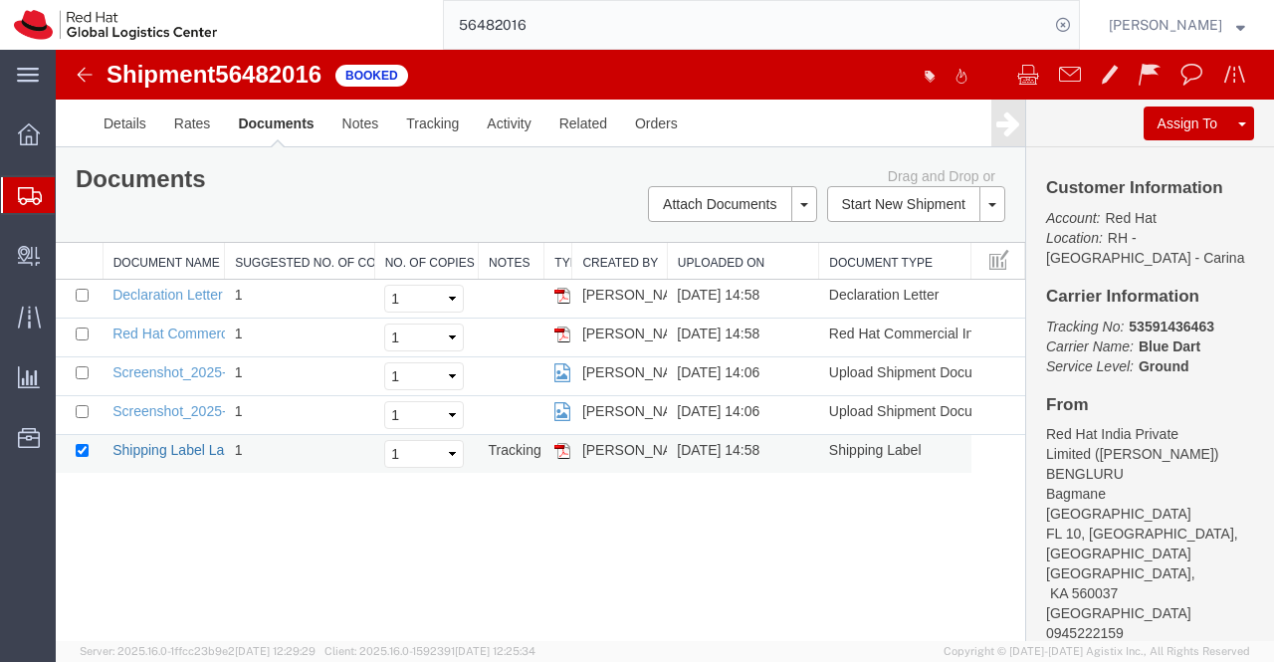
click at [171, 451] on link "Shipping Label Laser" at bounding box center [177, 450] width 131 height 16
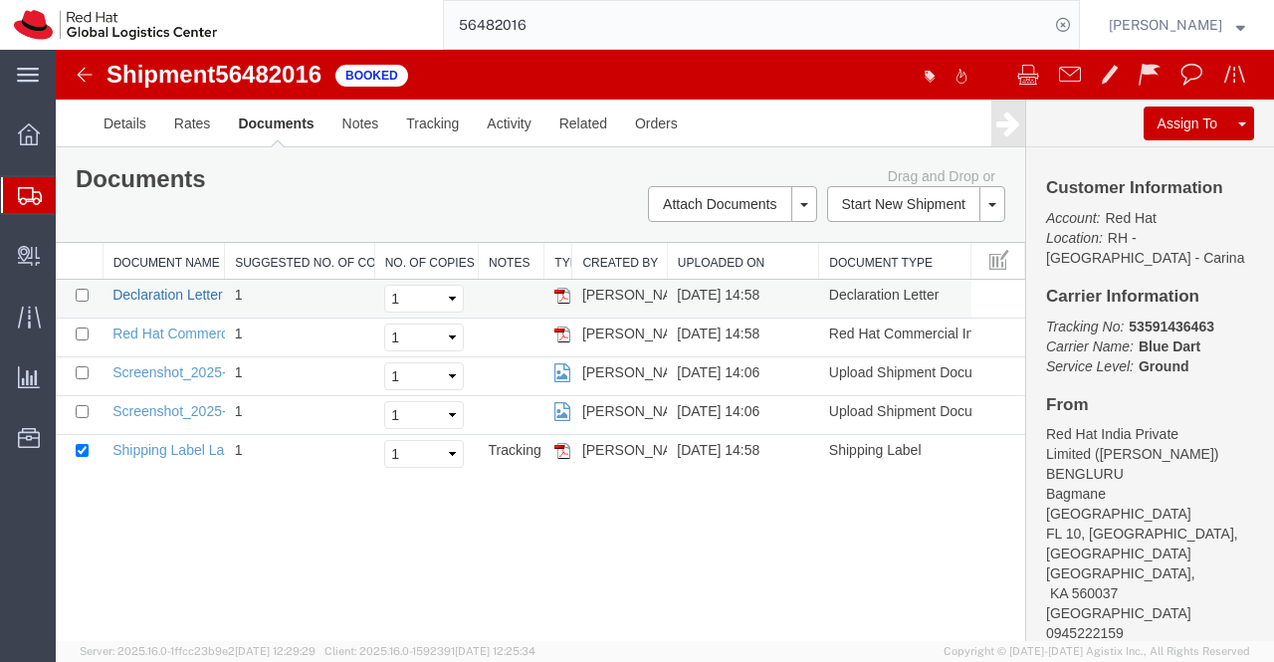
click at [190, 298] on link "Declaration Letter" at bounding box center [167, 295] width 110 height 16
click at [169, 331] on link "Red Hat Commercial Invoice" at bounding box center [200, 333] width 177 height 16
click at [611, 560] on div "Shipment 56482016 5 of 5 Booked Details Rates Documents Notes Tracking Activity…" at bounding box center [665, 346] width 1218 height 592
drag, startPoint x: 326, startPoint y: 70, endPoint x: 224, endPoint y: 69, distance: 102.5
click at [224, 69] on span "56482016" at bounding box center [268, 74] width 106 height 27
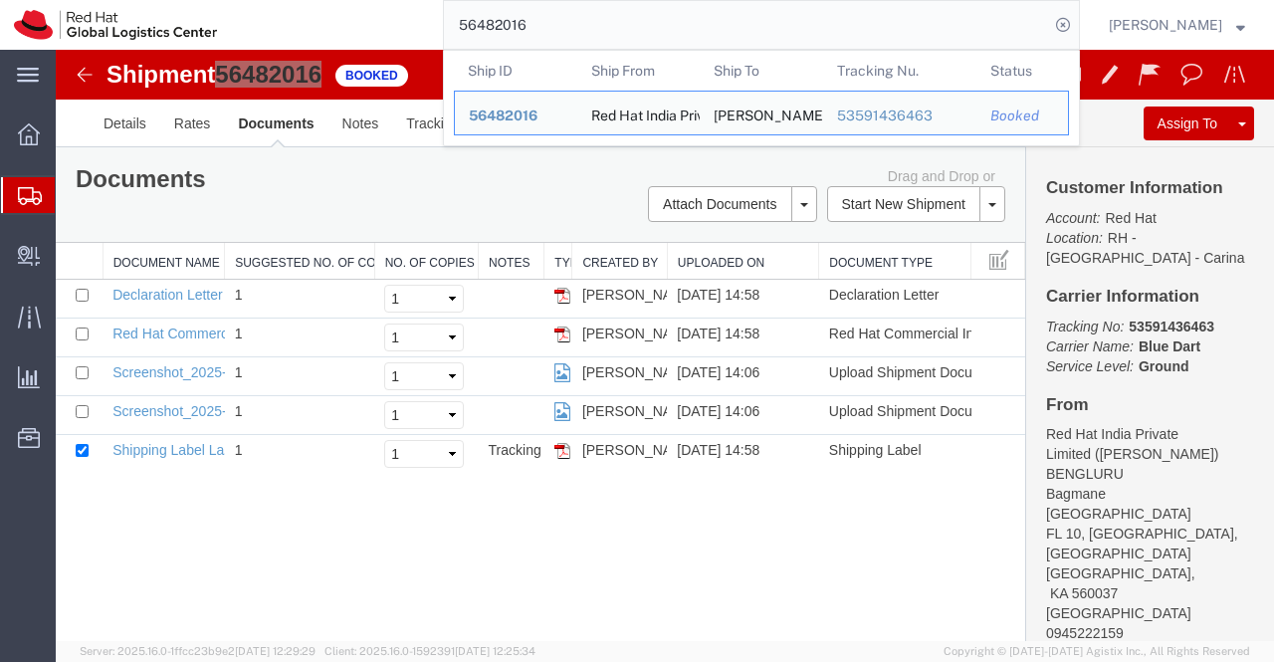
drag, startPoint x: 541, startPoint y: 26, endPoint x: 458, endPoint y: 22, distance: 83.7
click at [458, 22] on input "56482016" at bounding box center [746, 25] width 605 height 48
click at [648, 562] on div "Shipment 56482016 5 of 5 Booked Details Rates Documents Notes Tracking Activity…" at bounding box center [665, 346] width 1218 height 592
click at [383, 202] on div "Documents Ship Label Format: Plain Thermal Drag and Drop or Attach Documents Pr…" at bounding box center [540, 194] width 959 height 56
drag, startPoint x: 322, startPoint y: 73, endPoint x: 223, endPoint y: 75, distance: 99.5
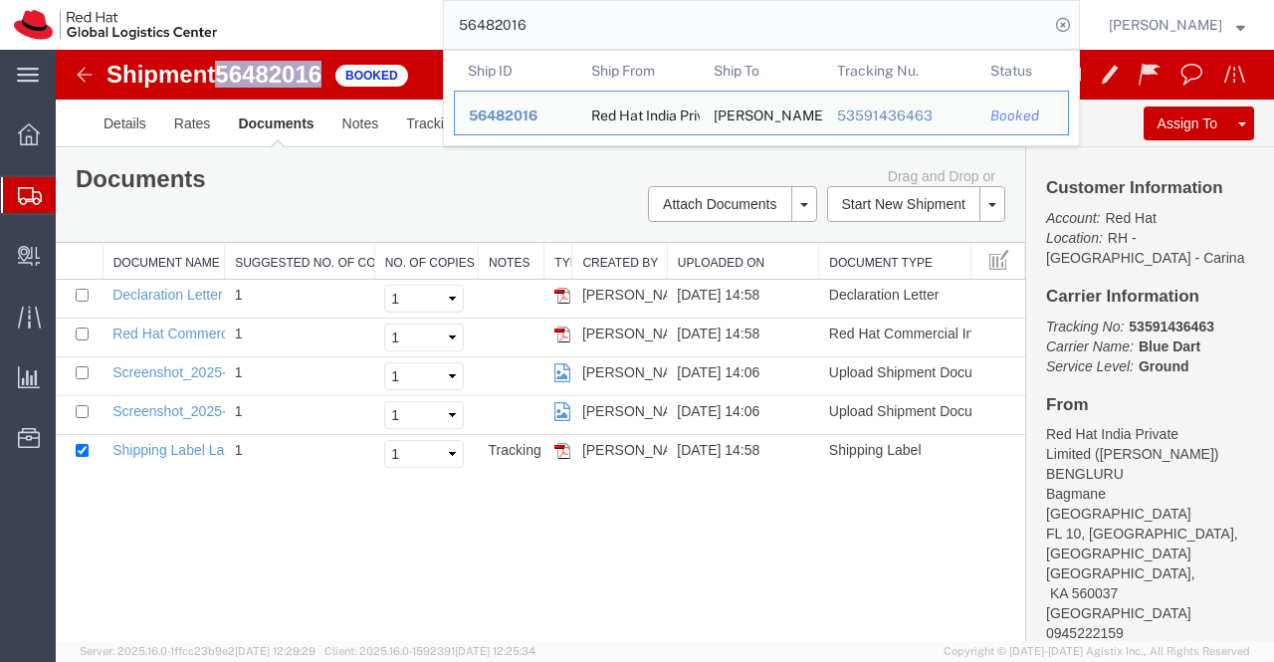
click at [223, 75] on span "56482016" at bounding box center [268, 74] width 106 height 27
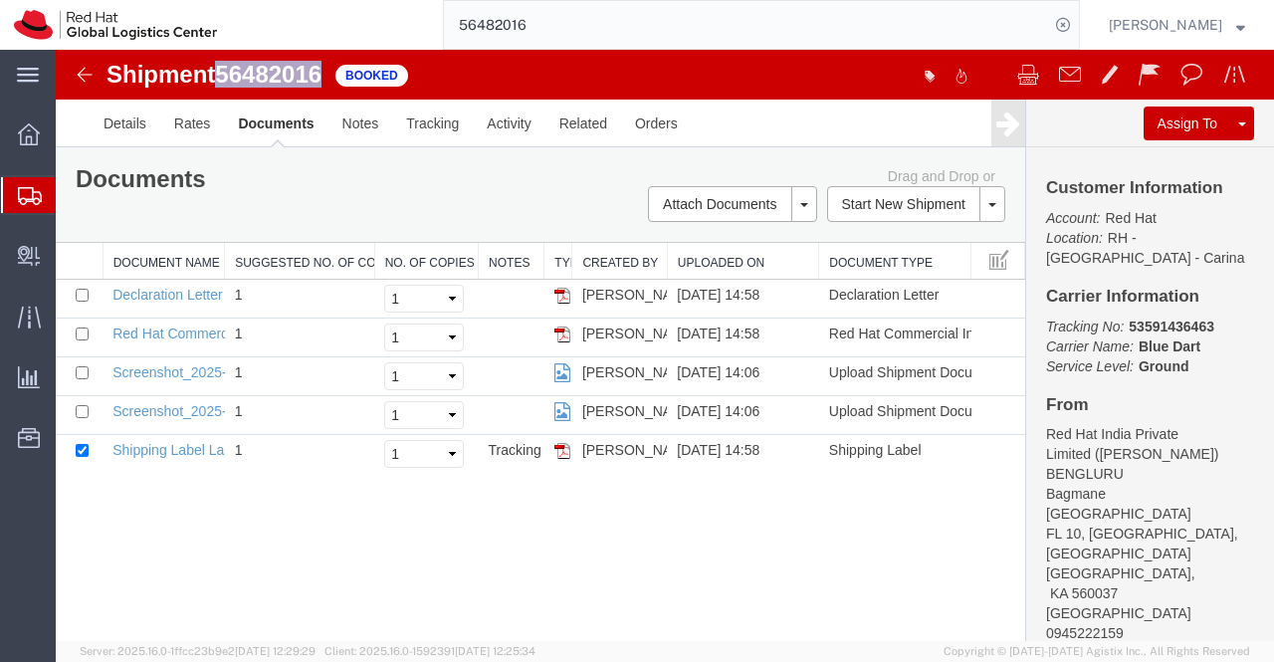
copy span "56482016"
click at [704, 585] on div "Shipment 56482016 5 of 5 Booked Details Rates Documents Notes Tracking Activity…" at bounding box center [665, 346] width 1218 height 592
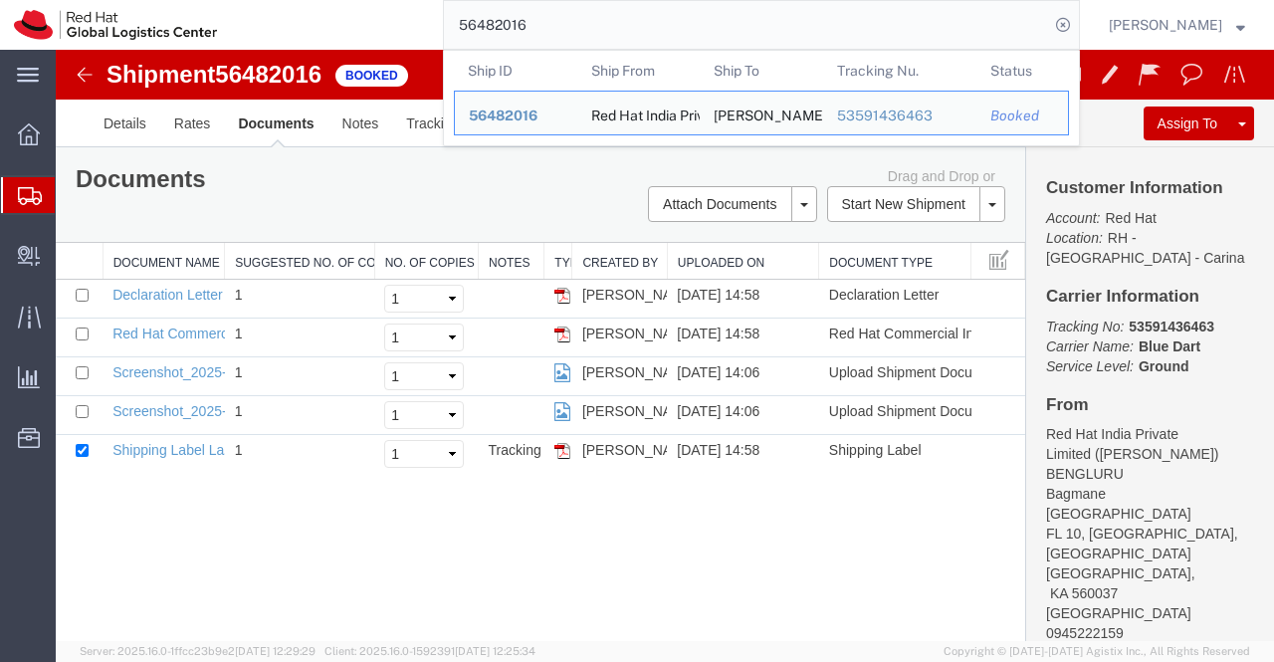
click at [534, 28] on input "56482016" at bounding box center [746, 25] width 605 height 48
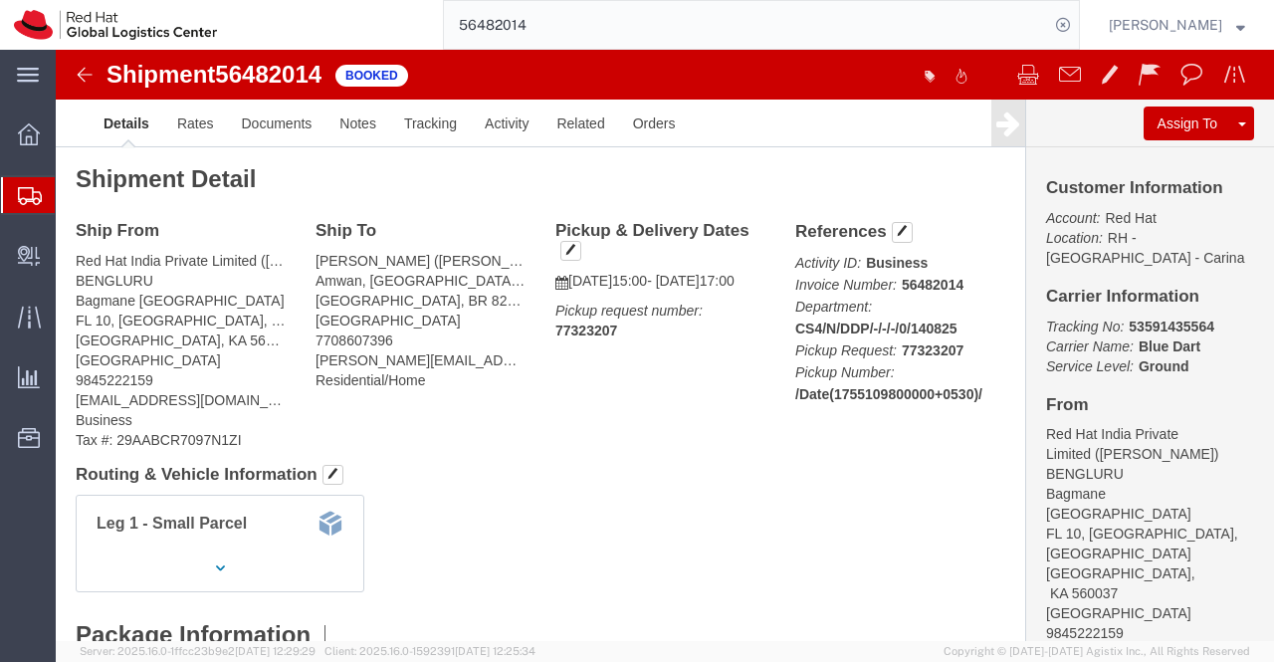
drag, startPoint x: 544, startPoint y: 23, endPoint x: 448, endPoint y: 27, distance: 96.6
click at [448, 27] on input "56482014" at bounding box center [746, 25] width 605 height 48
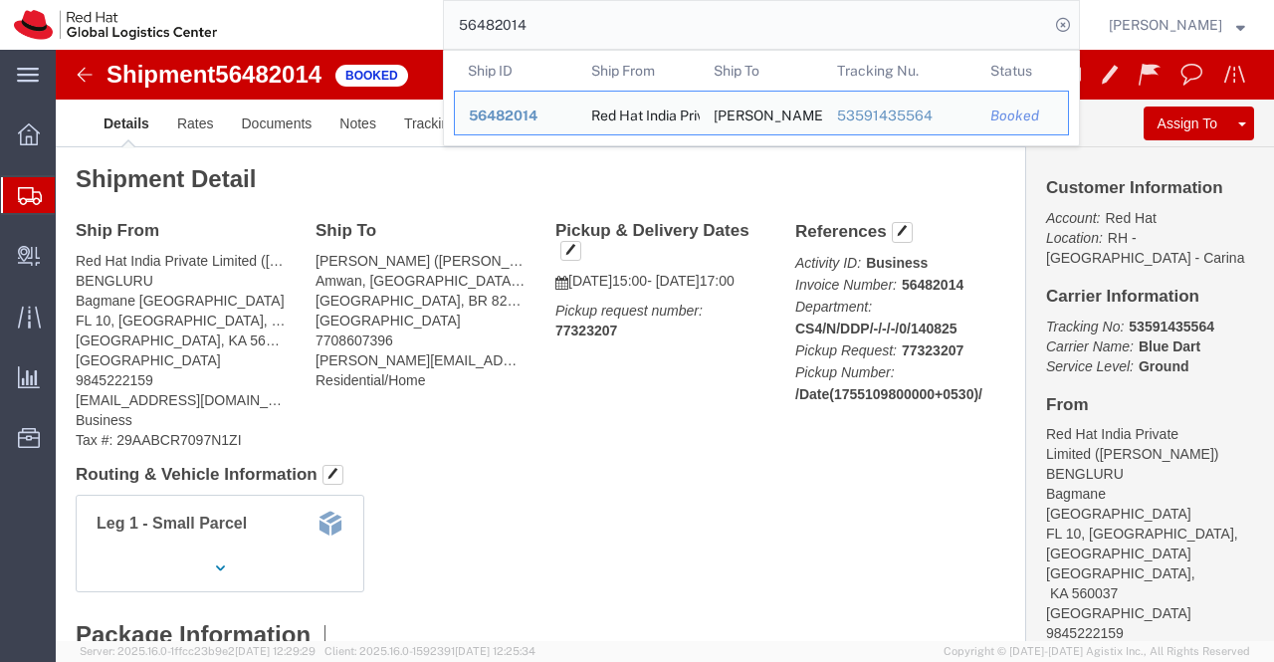
click at [596, 24] on input "56482014" at bounding box center [746, 25] width 605 height 48
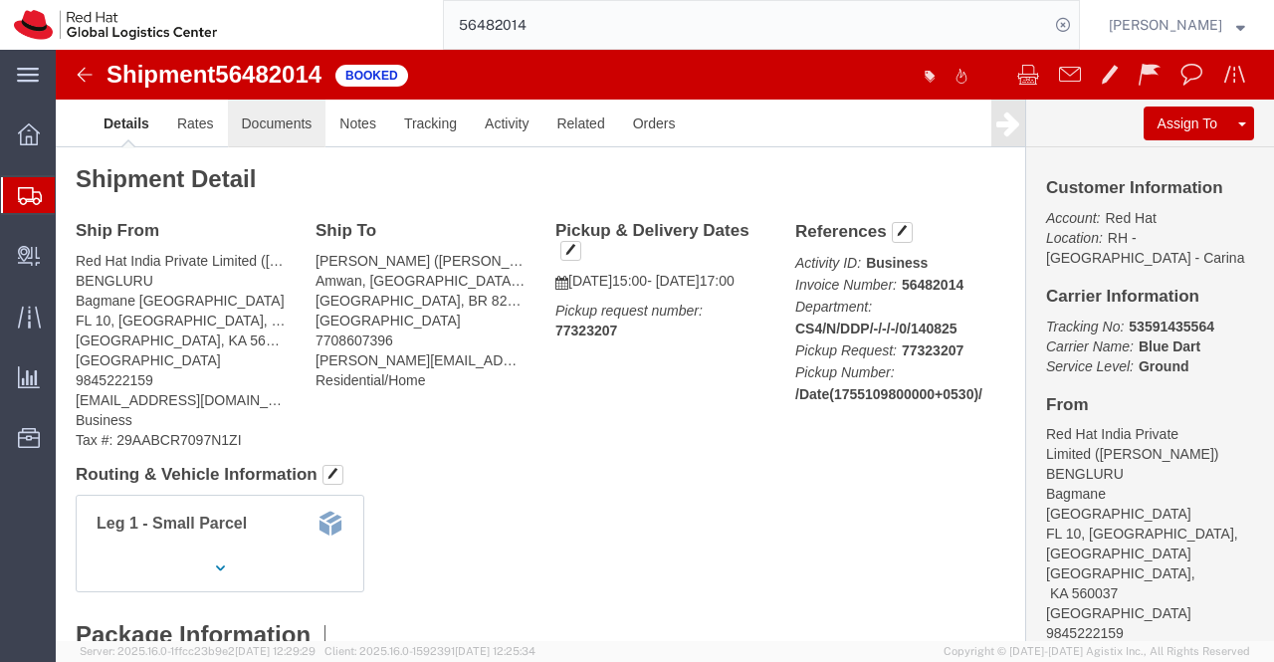
click link "Documents"
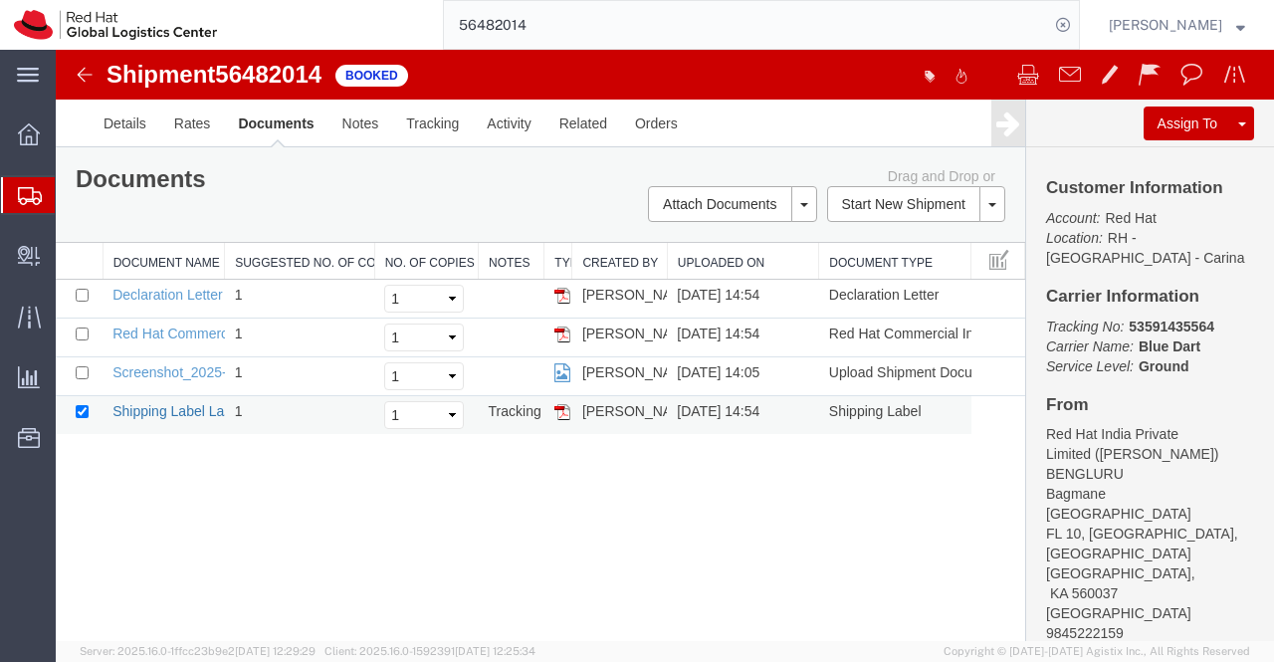
drag, startPoint x: 164, startPoint y: 411, endPoint x: 263, endPoint y: 696, distance: 301.2
click at [164, 411] on link "Shipping Label Laser" at bounding box center [177, 411] width 131 height 16
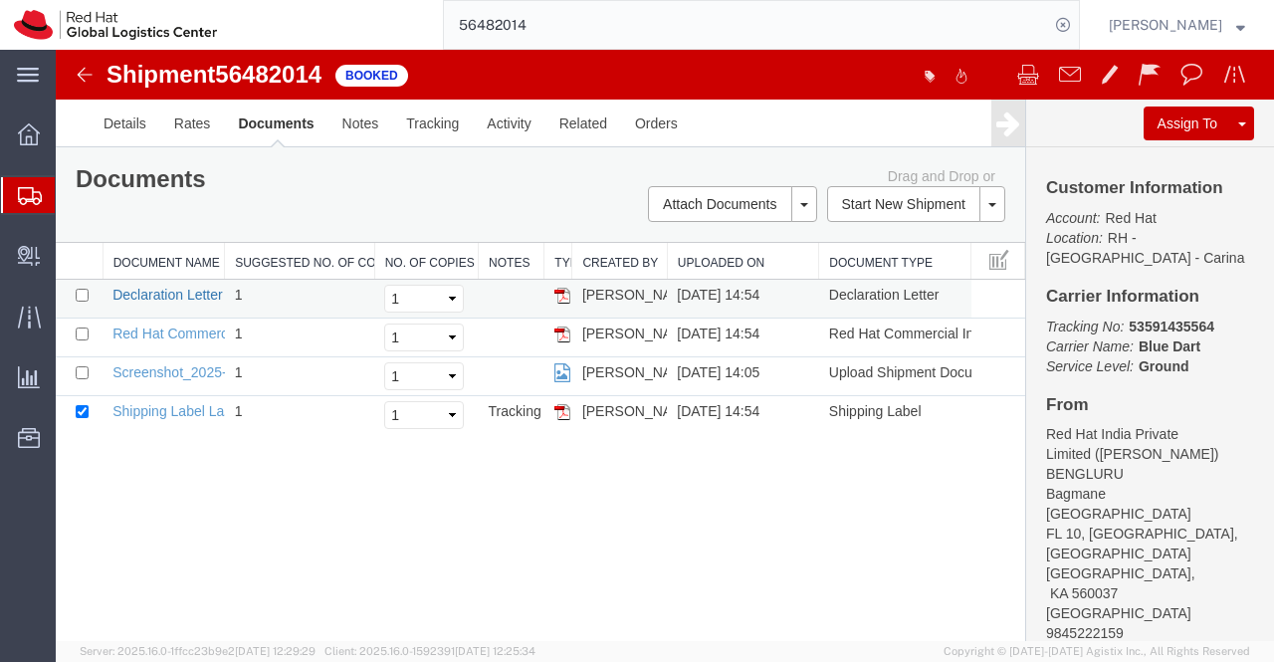
click at [165, 294] on link "Declaration Letter" at bounding box center [167, 295] width 110 height 16
click at [166, 333] on link "Red Hat Commercial Invoice" at bounding box center [200, 333] width 177 height 16
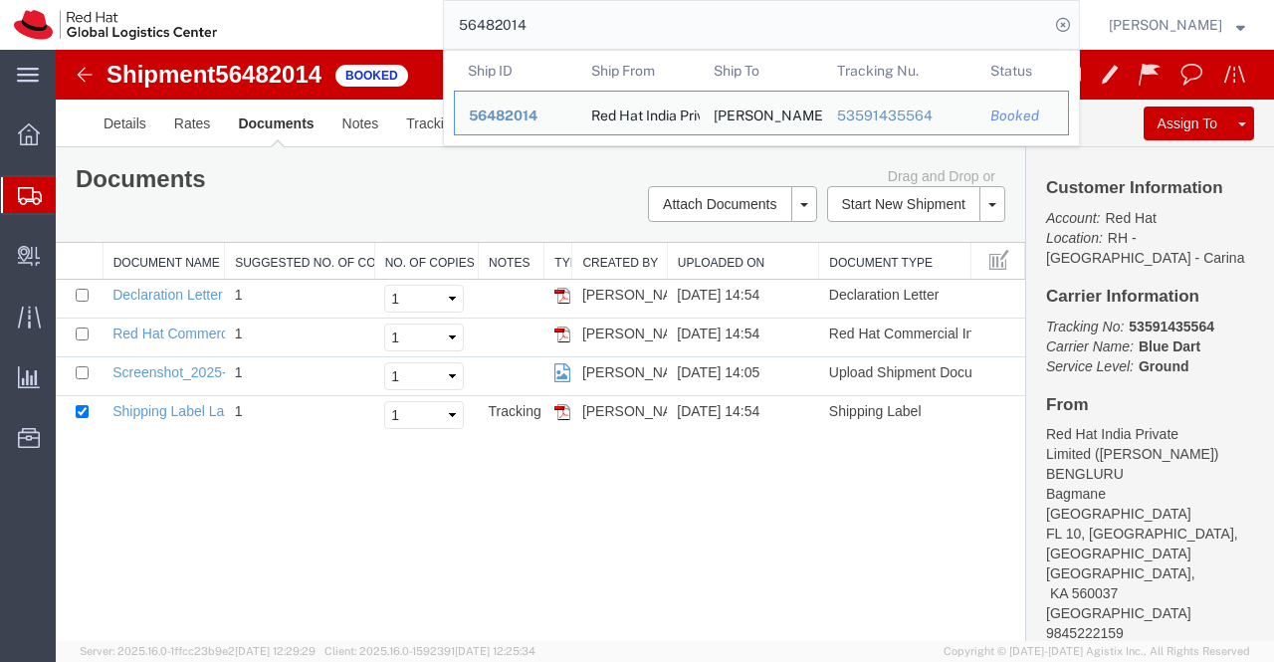
click at [554, 25] on input "56482014" at bounding box center [746, 25] width 605 height 48
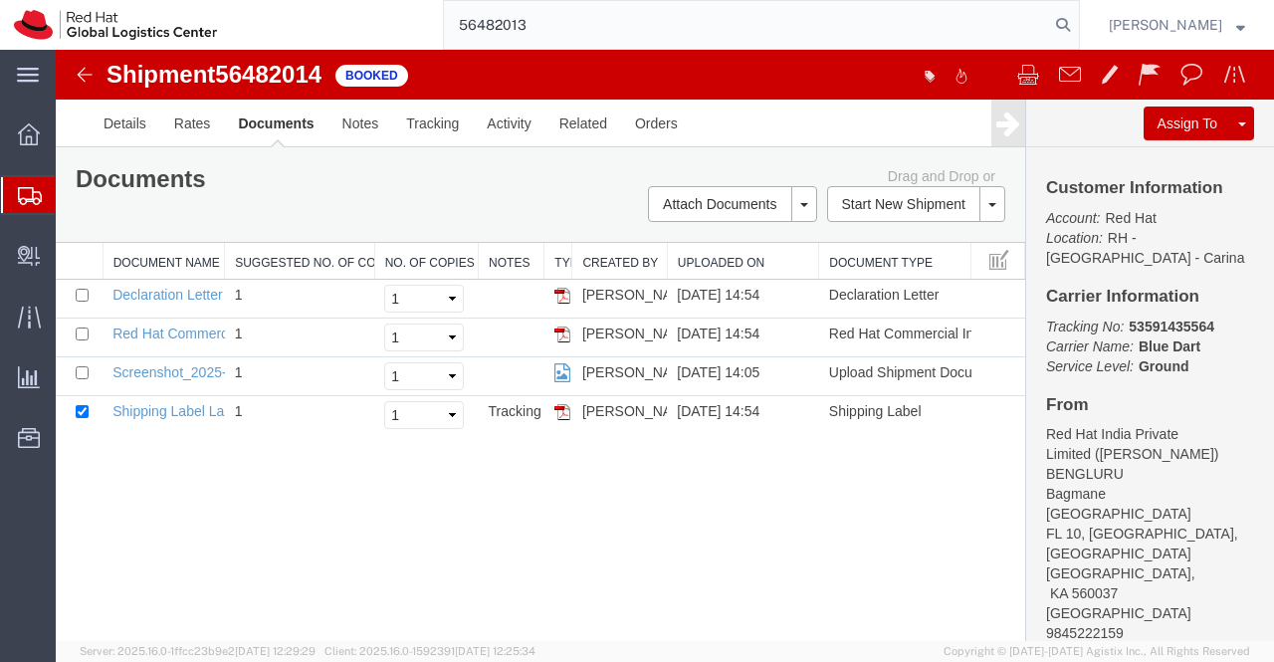
type input "56482013"
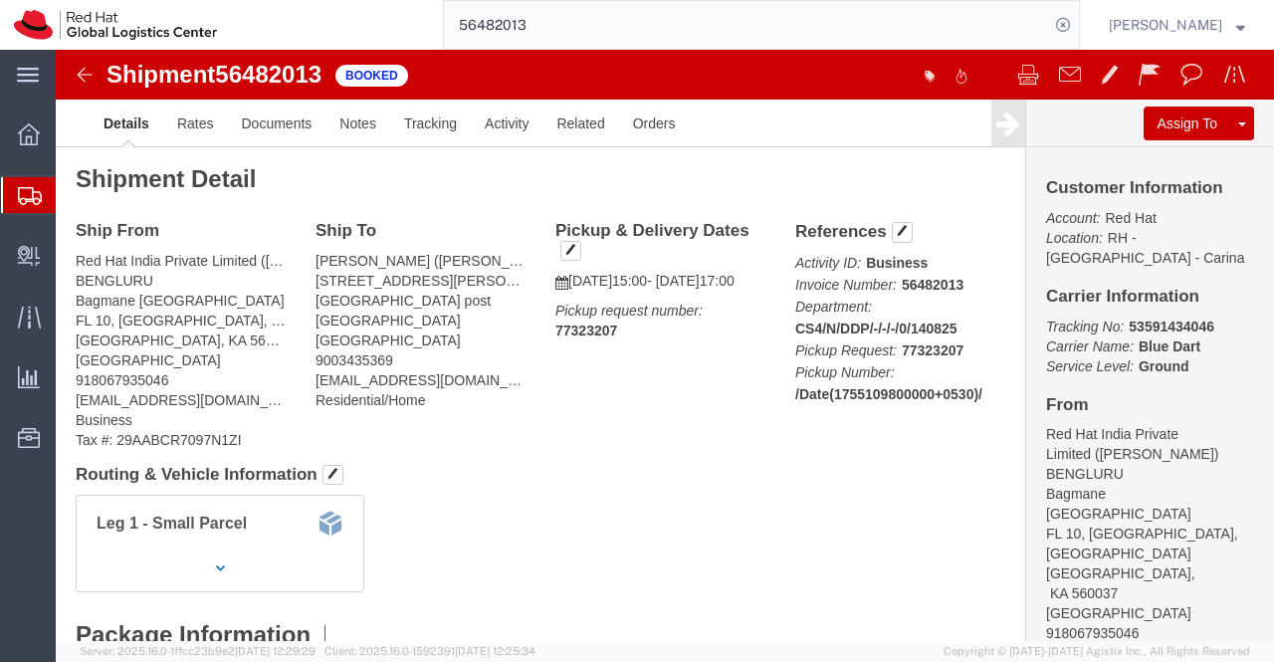
drag, startPoint x: 558, startPoint y: 26, endPoint x: 423, endPoint y: 28, distance: 135.4
click at [423, 28] on div "56482013" at bounding box center [655, 25] width 849 height 50
click link "Documents"
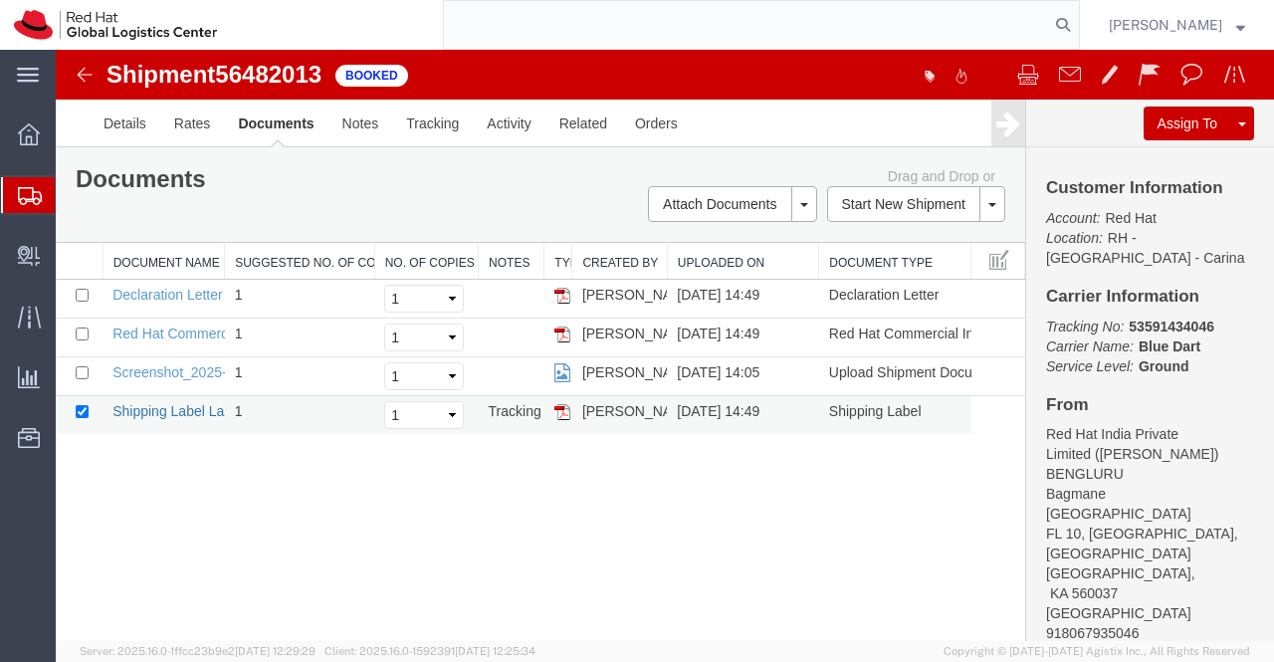
click at [135, 405] on link "Shipping Label Laser" at bounding box center [177, 411] width 131 height 16
drag, startPoint x: 170, startPoint y: 296, endPoint x: 804, endPoint y: 501, distance: 666.3
click at [170, 296] on link "Declaration Letter" at bounding box center [167, 295] width 110 height 16
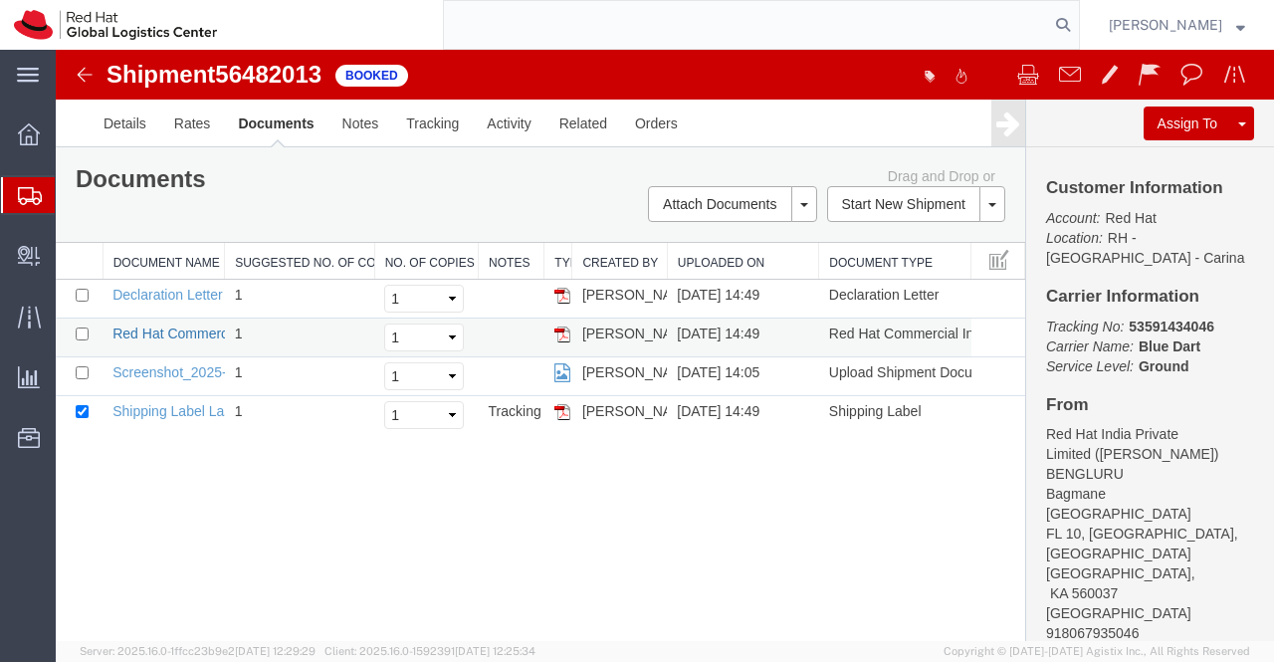
click at [189, 328] on link "Red Hat Commercial Invoice" at bounding box center [200, 333] width 177 height 16
drag, startPoint x: 119, startPoint y: 126, endPoint x: 333, endPoint y: 461, distance: 397.0
click at [119, 126] on link "Details" at bounding box center [125, 124] width 71 height 48
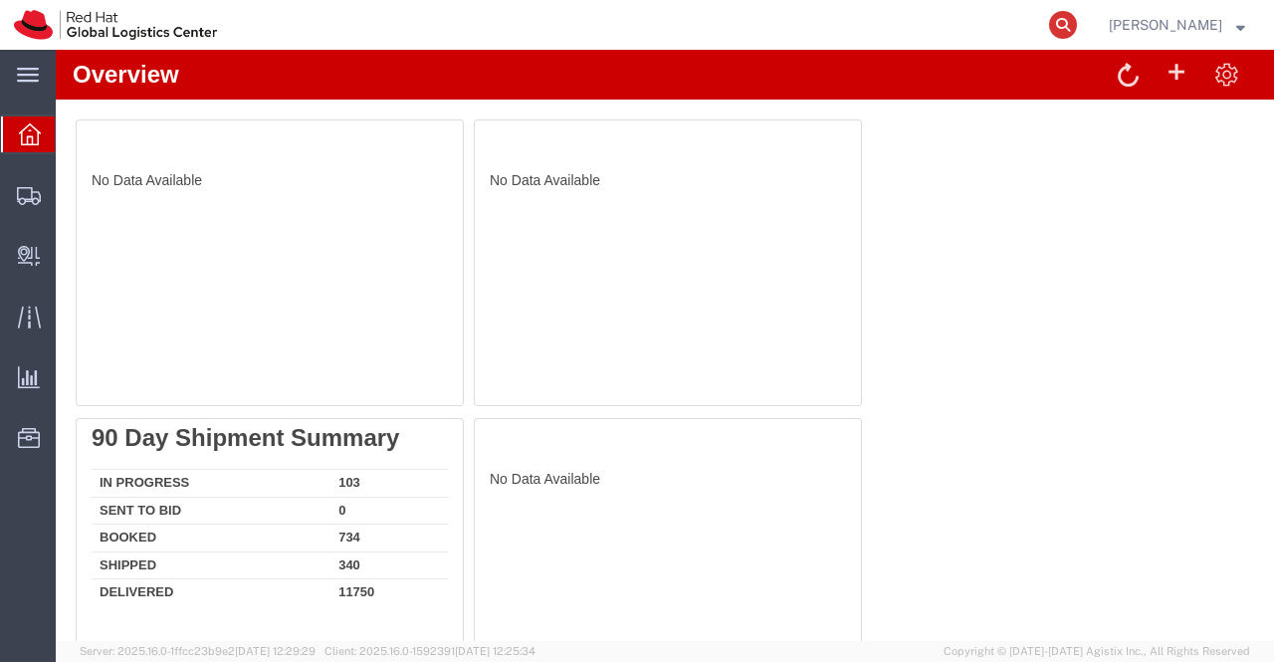
click at [1061, 19] on icon at bounding box center [1063, 25] width 28 height 28
paste input "56482013"
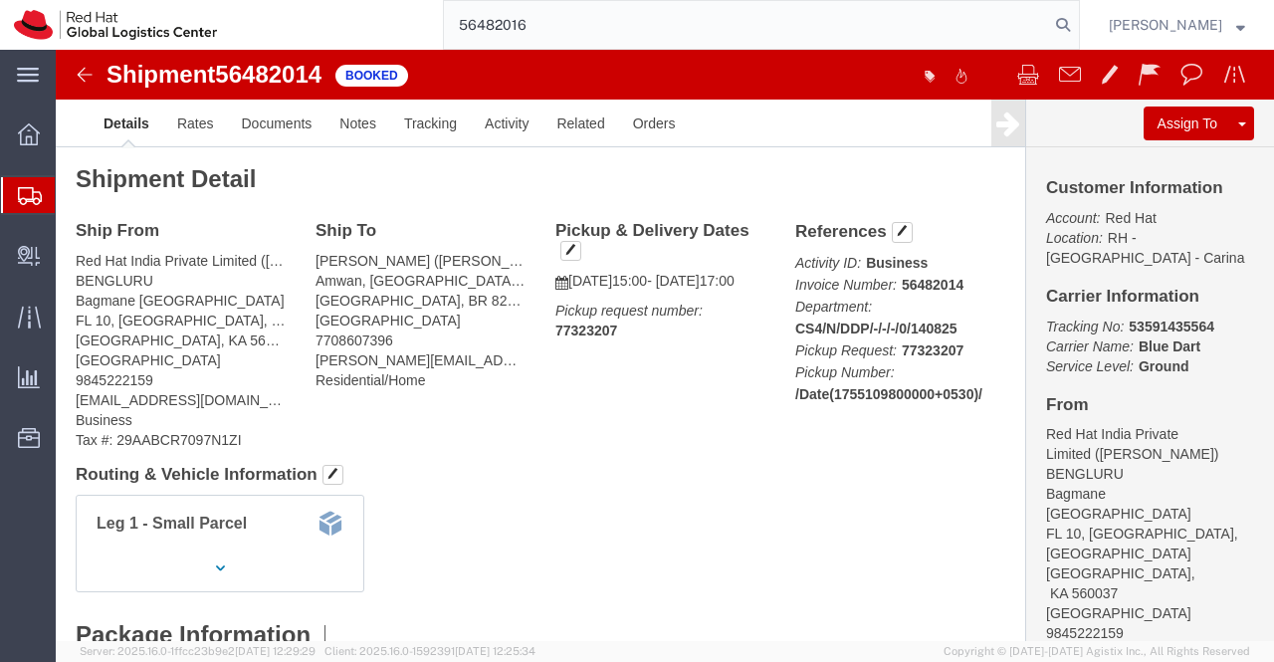
type input "56482016"
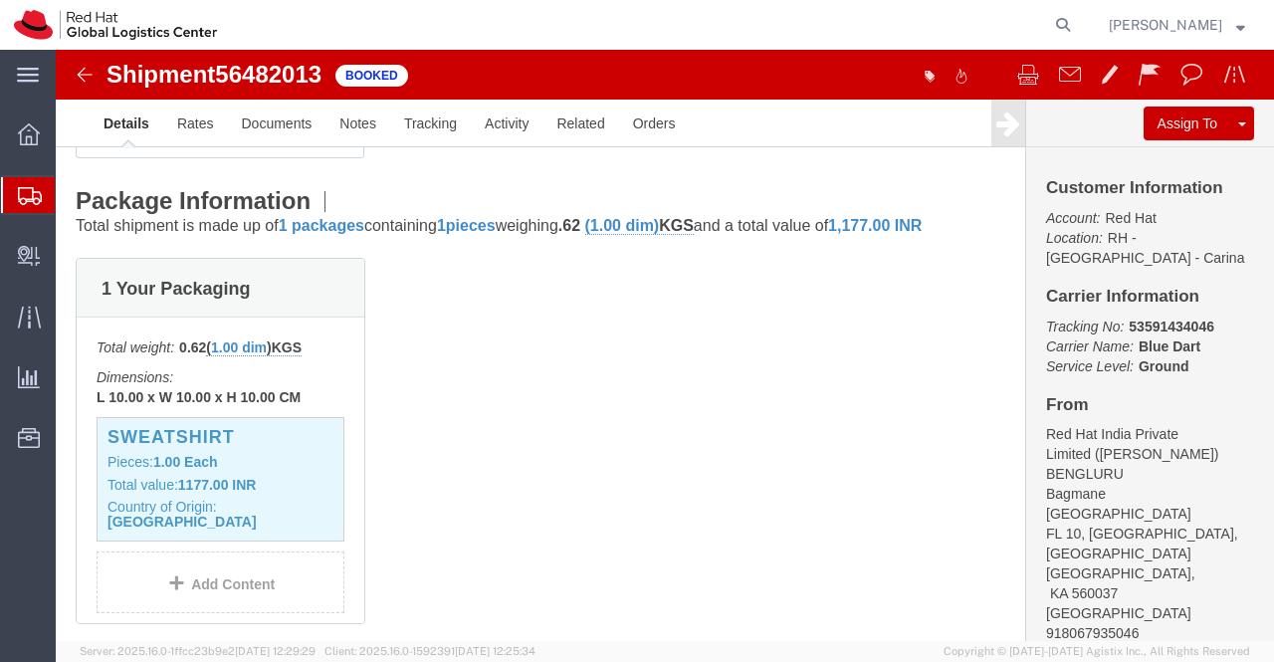
scroll to position [498, 0]
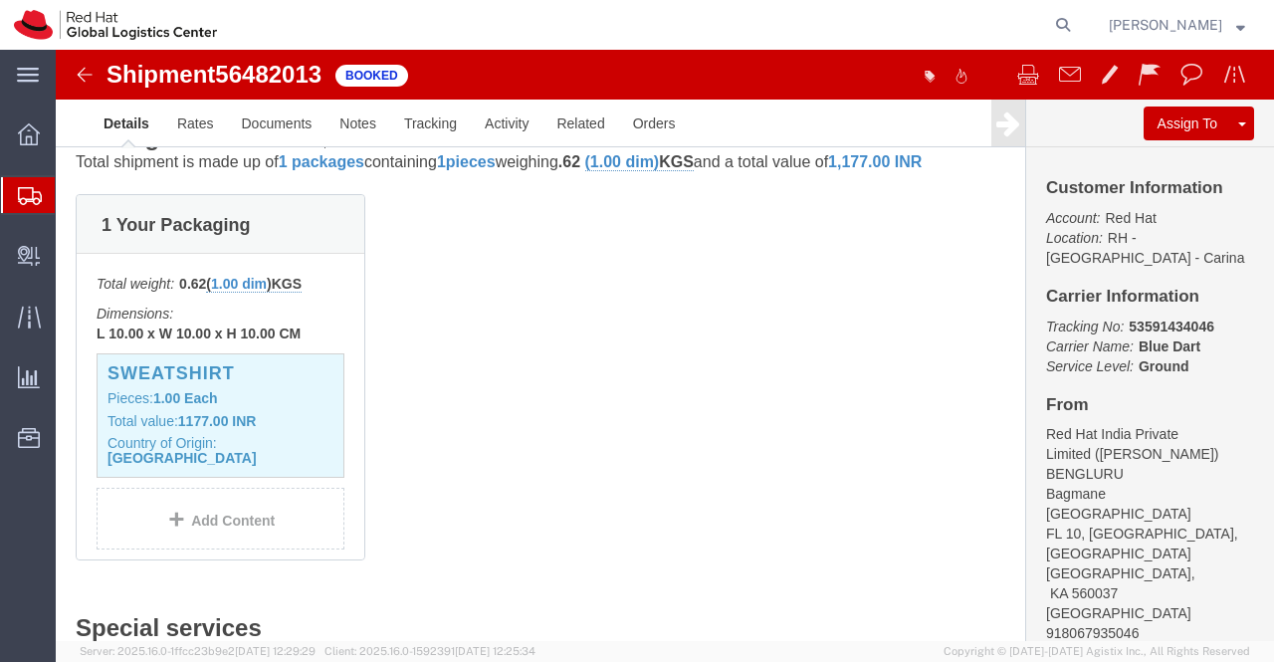
click div "1 Your Packaging Total weight: 0.62 ( 1.00 dim ) KGS Dimensions: L 10.00 x W 10…"
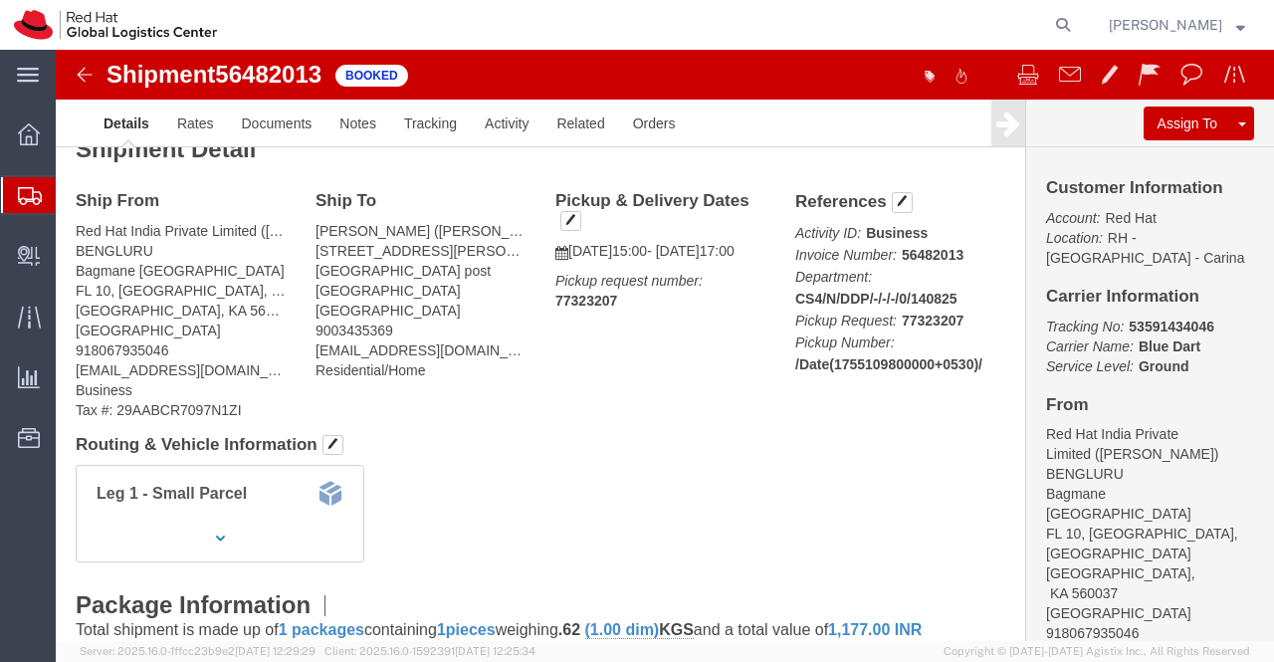
scroll to position [0, 0]
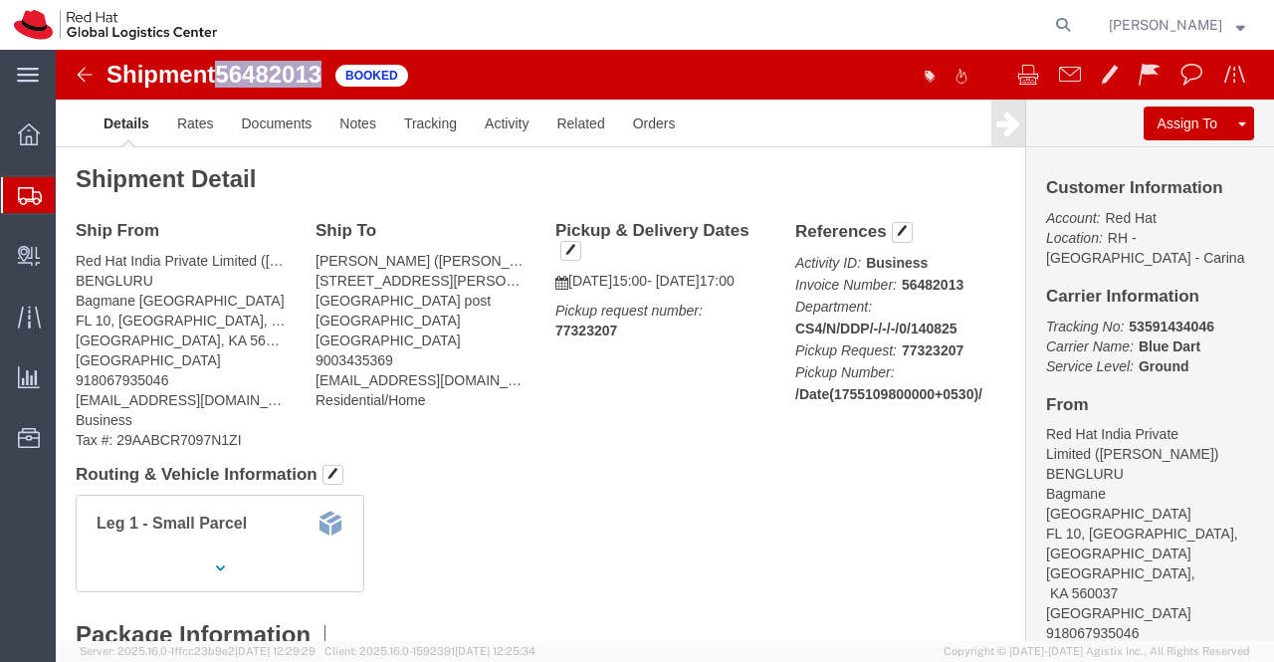
drag, startPoint x: 269, startPoint y: 22, endPoint x: 171, endPoint y: 37, distance: 98.7
click span "56482013"
copy span "56482013"
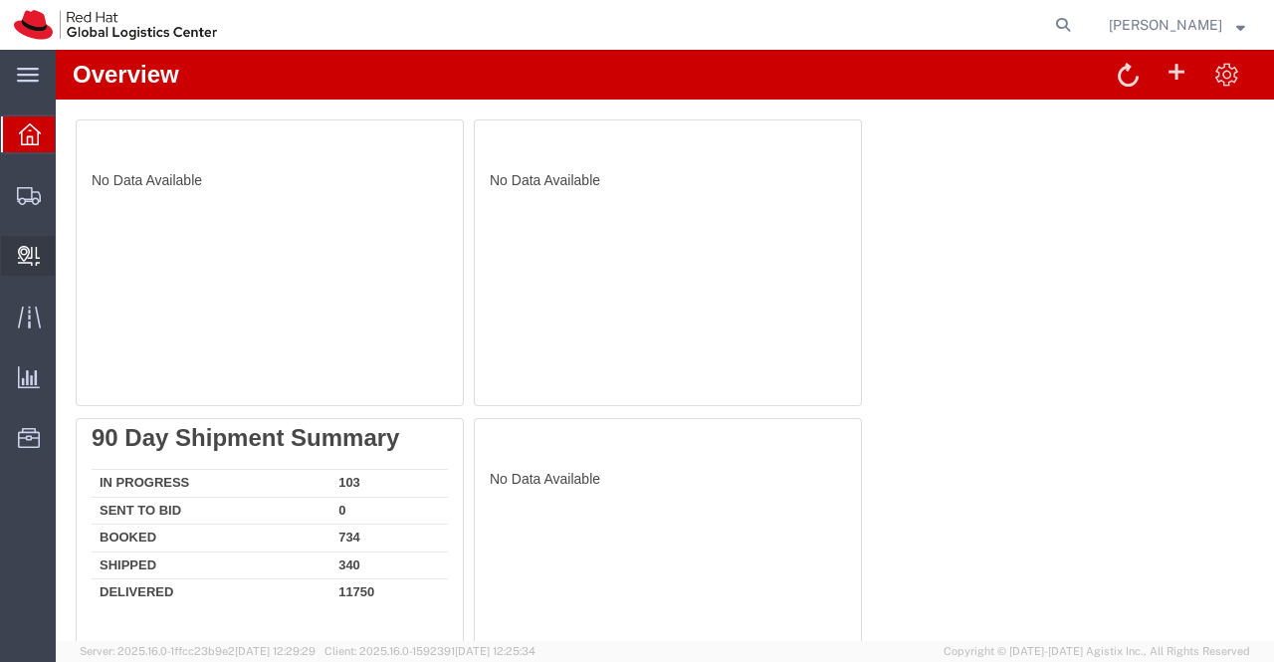
click at [0, 0] on span "Create Delivery" at bounding box center [0, 0] width 0 height 0
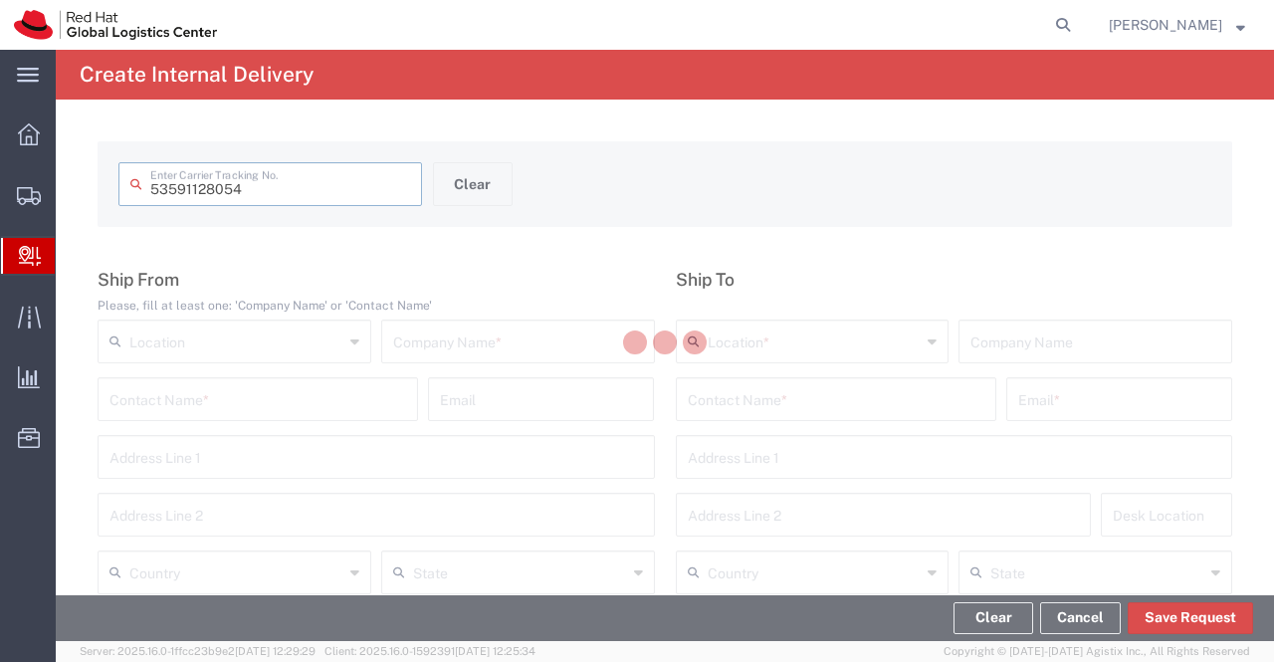
type input "53591128054"
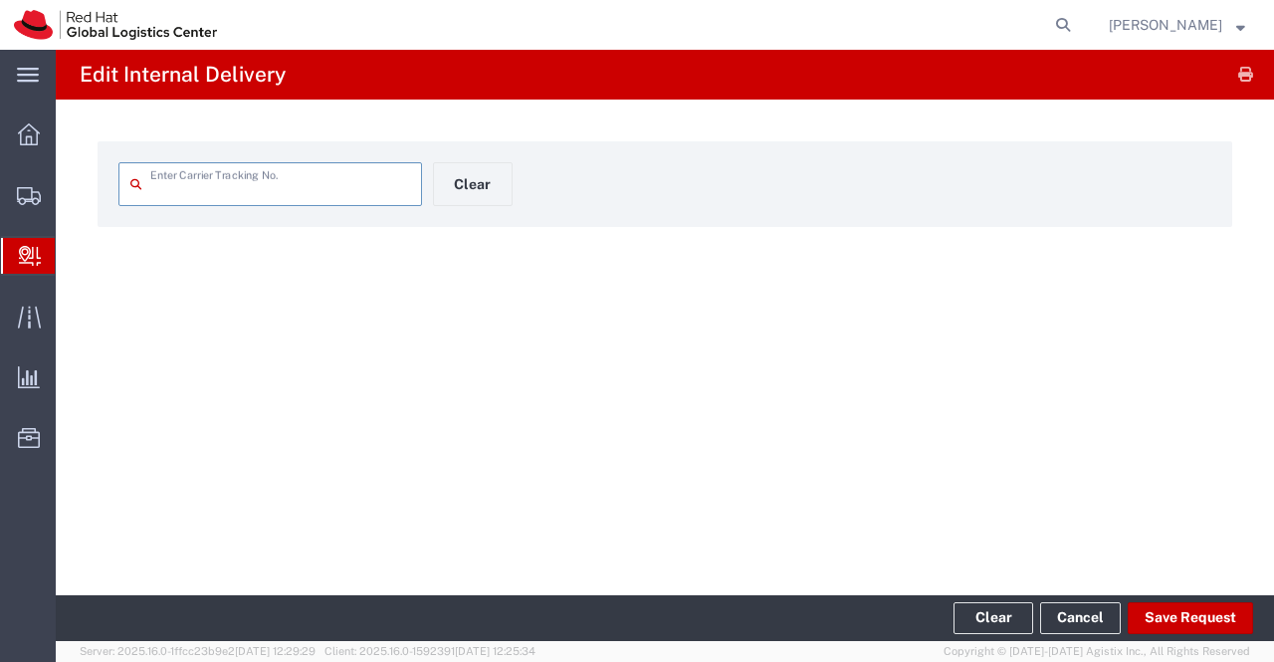
type input "53591128054"
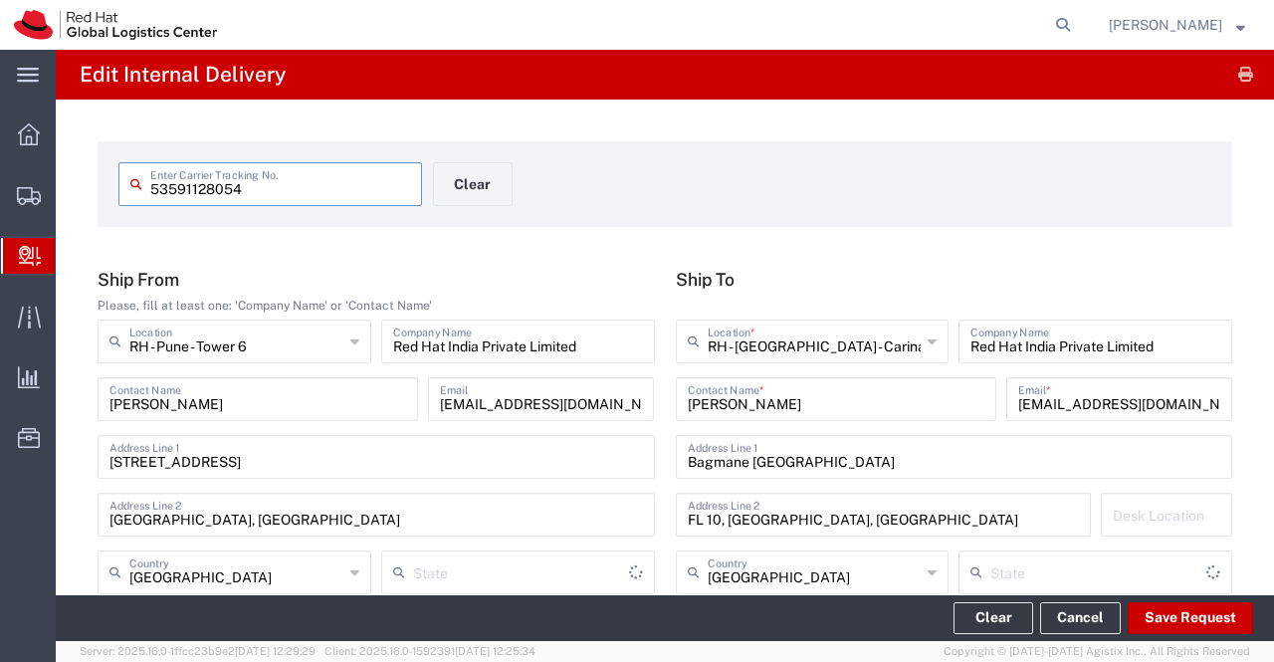
type input "Your Packaging"
type input "Mahārāshtra"
type input "Ground"
type input "Karnataka"
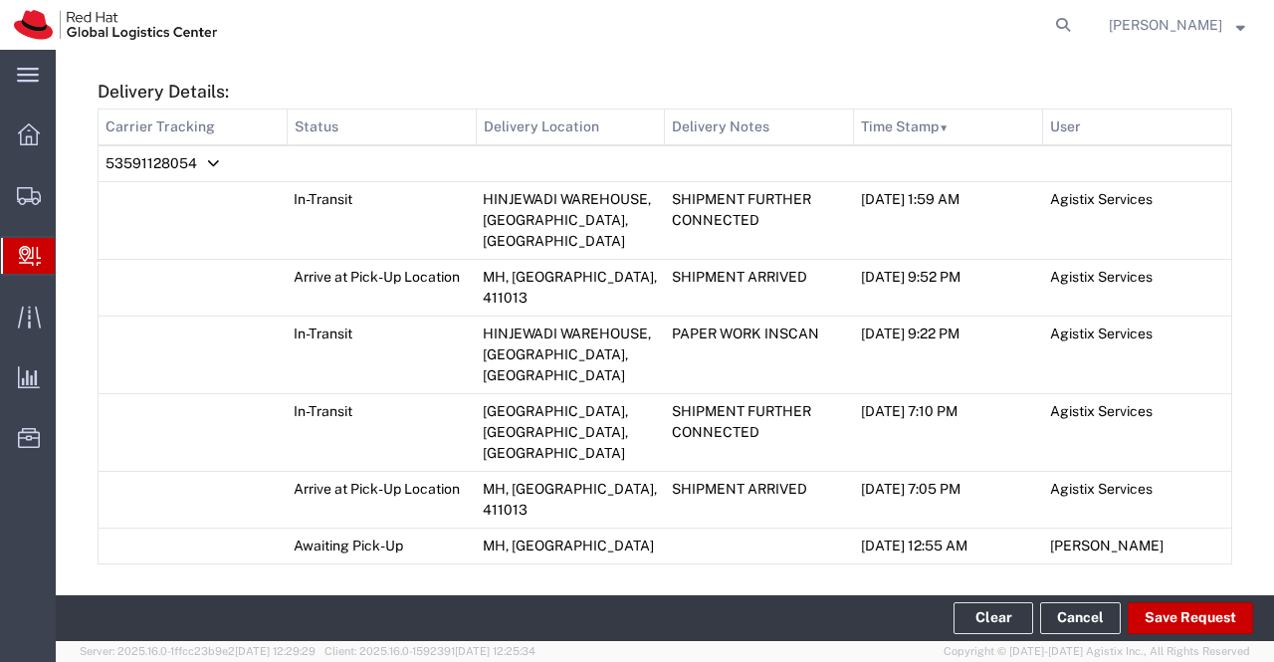
scroll to position [1097, 0]
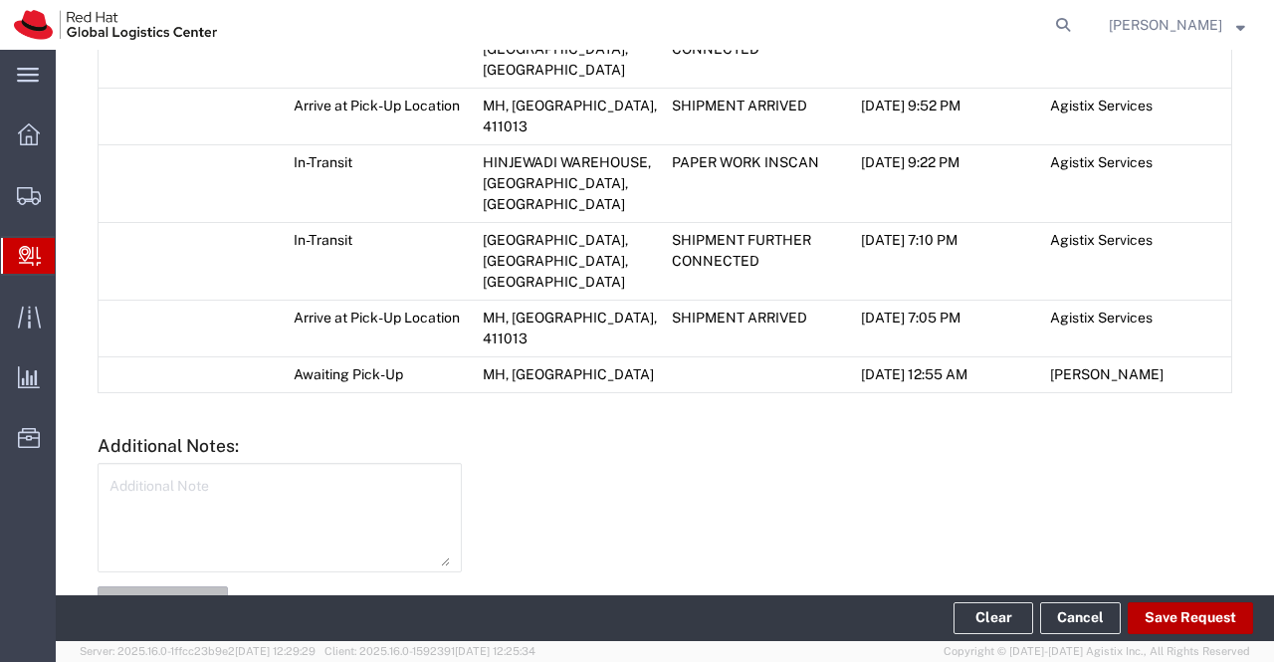
click at [1209, 616] on button "Save Request" at bounding box center [1190, 618] width 125 height 32
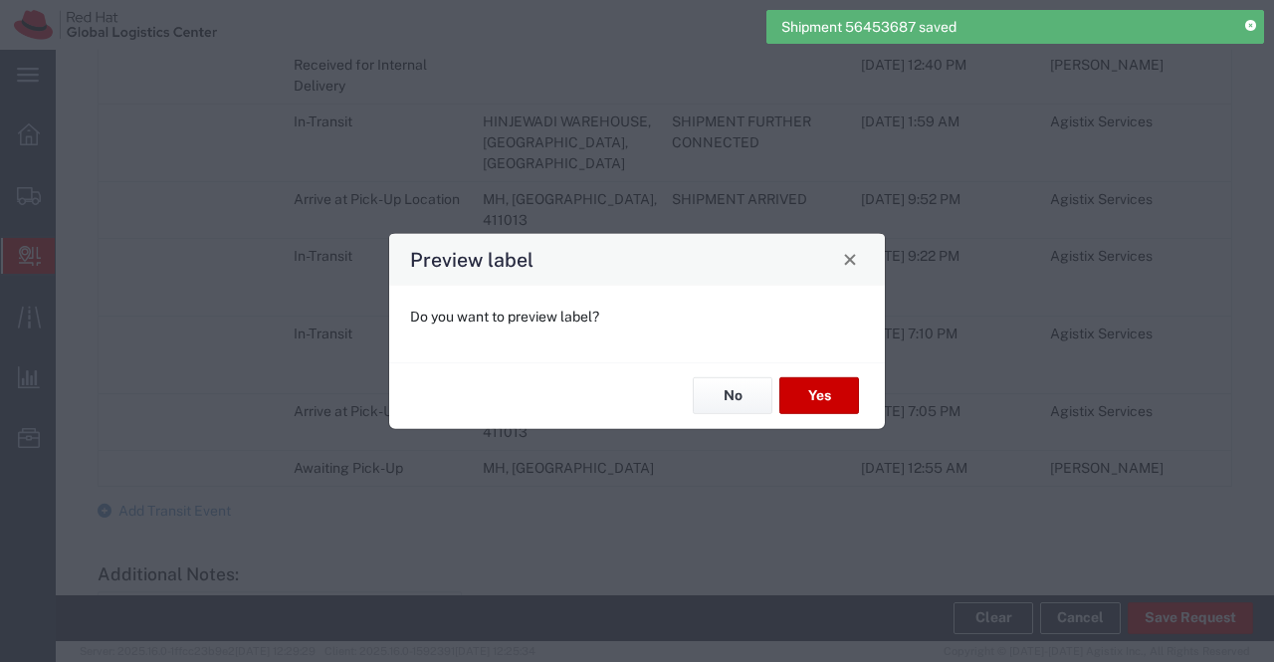
scroll to position [1134, 0]
type input "Your Packaging"
type input "Ground"
click at [714, 401] on button "No" at bounding box center [733, 395] width 80 height 37
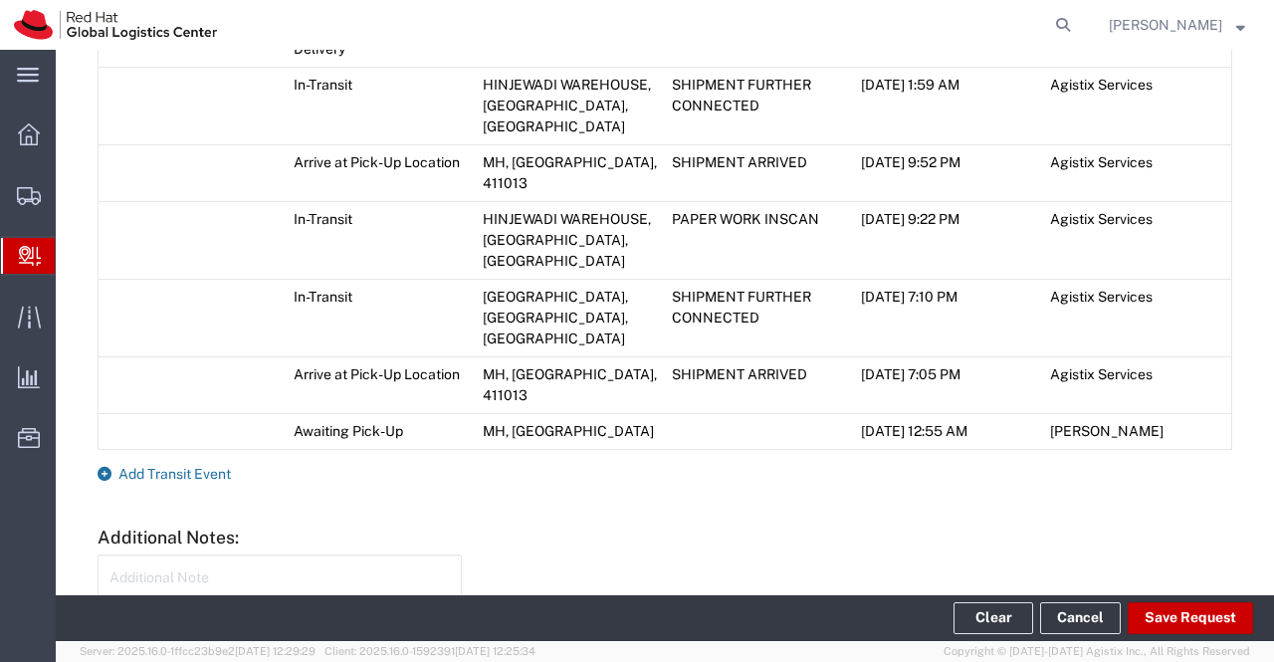
click at [109, 467] on icon at bounding box center [105, 474] width 14 height 14
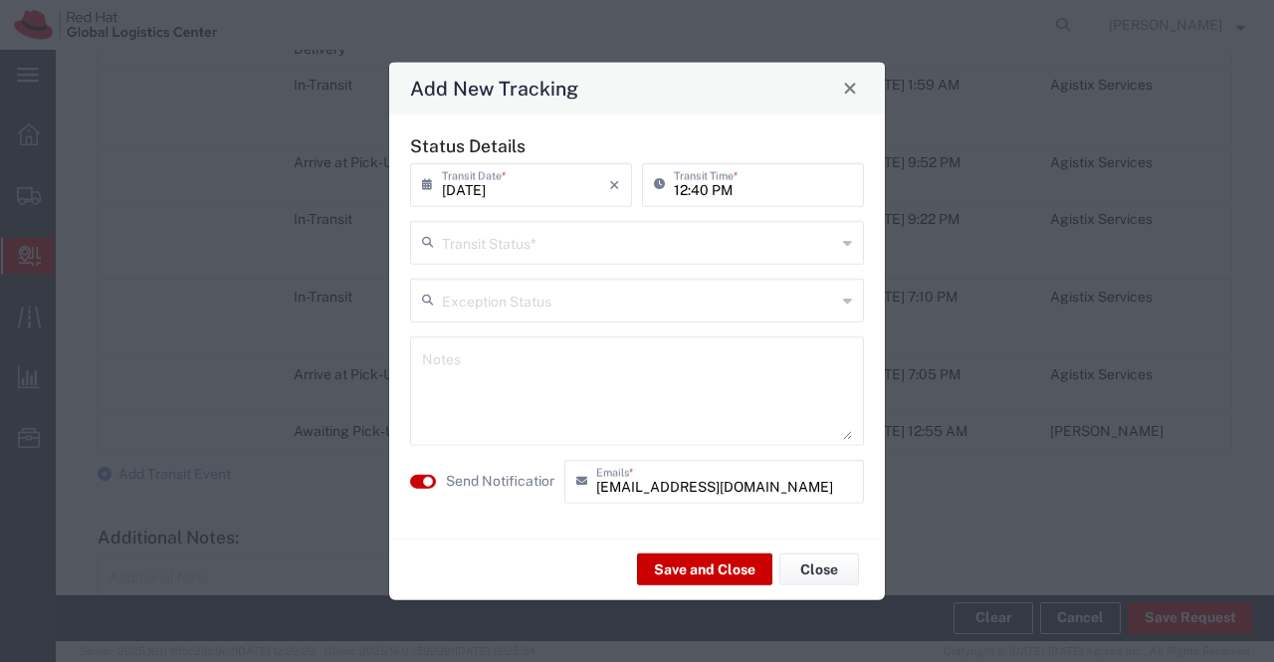
click at [848, 244] on icon at bounding box center [847, 242] width 9 height 32
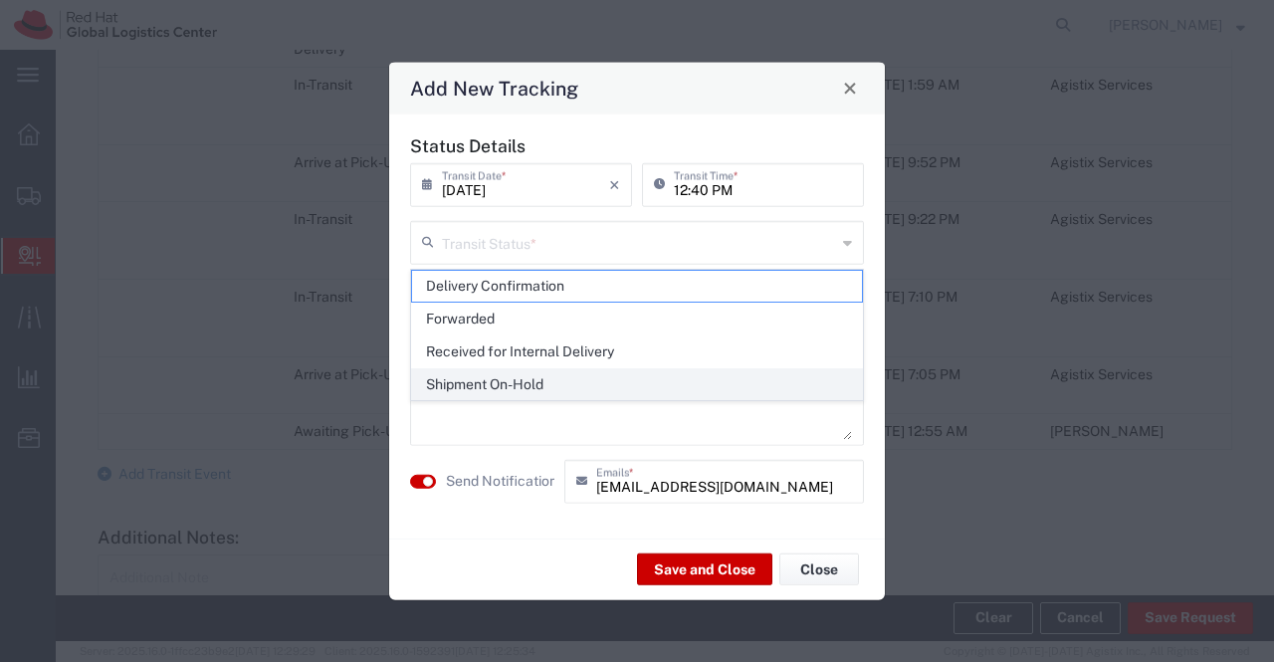
click at [792, 391] on span "Shipment On-Hold" at bounding box center [637, 384] width 451 height 31
type input "Shipment On-Hold"
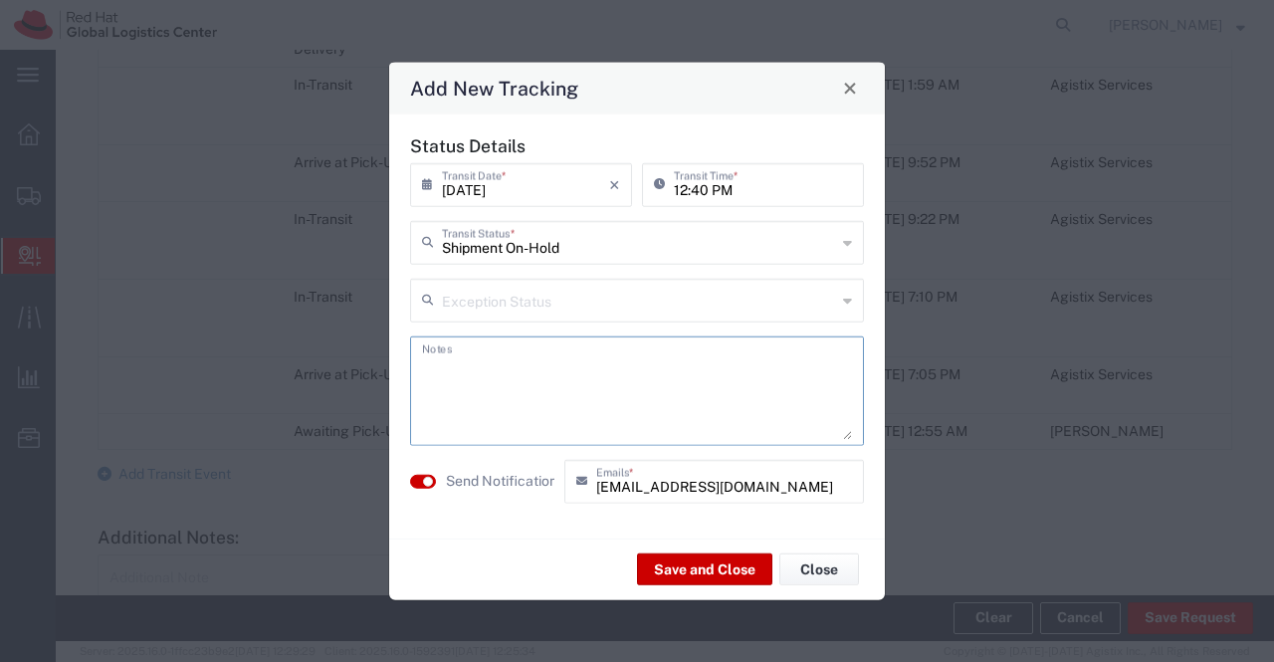
click at [792, 391] on textarea at bounding box center [637, 390] width 430 height 98
type textarea "package received on 14th Aug 2025."
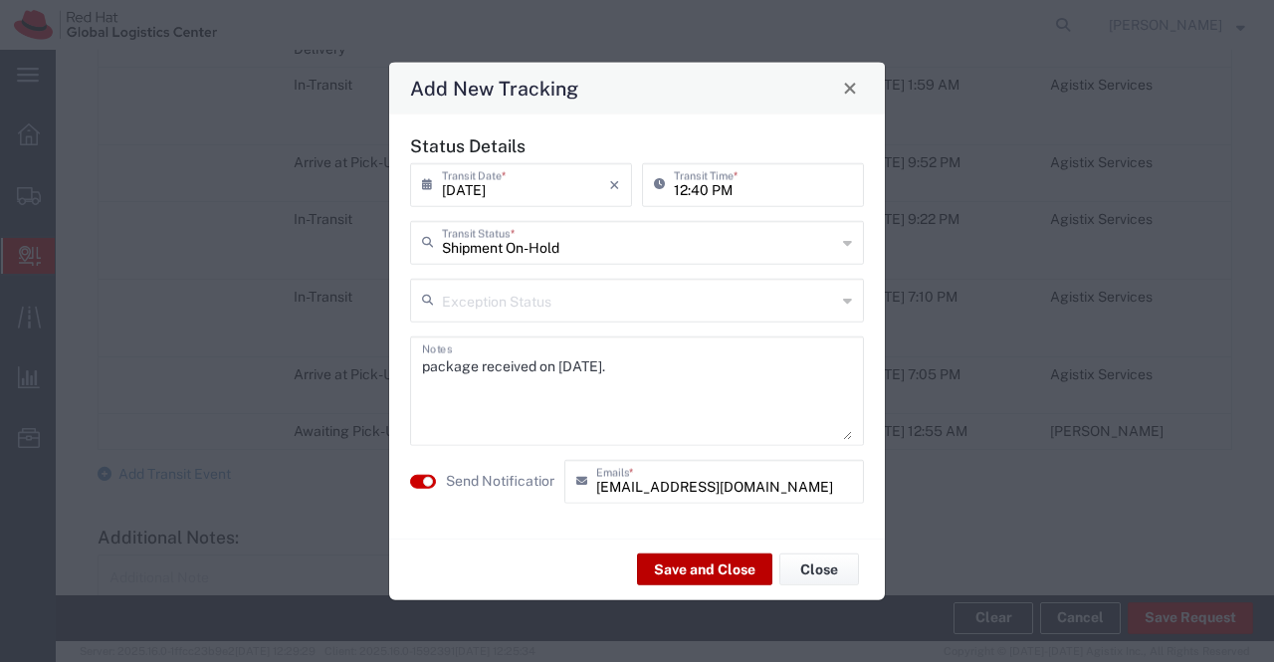
click at [662, 570] on button "Save and Close" at bounding box center [704, 569] width 135 height 32
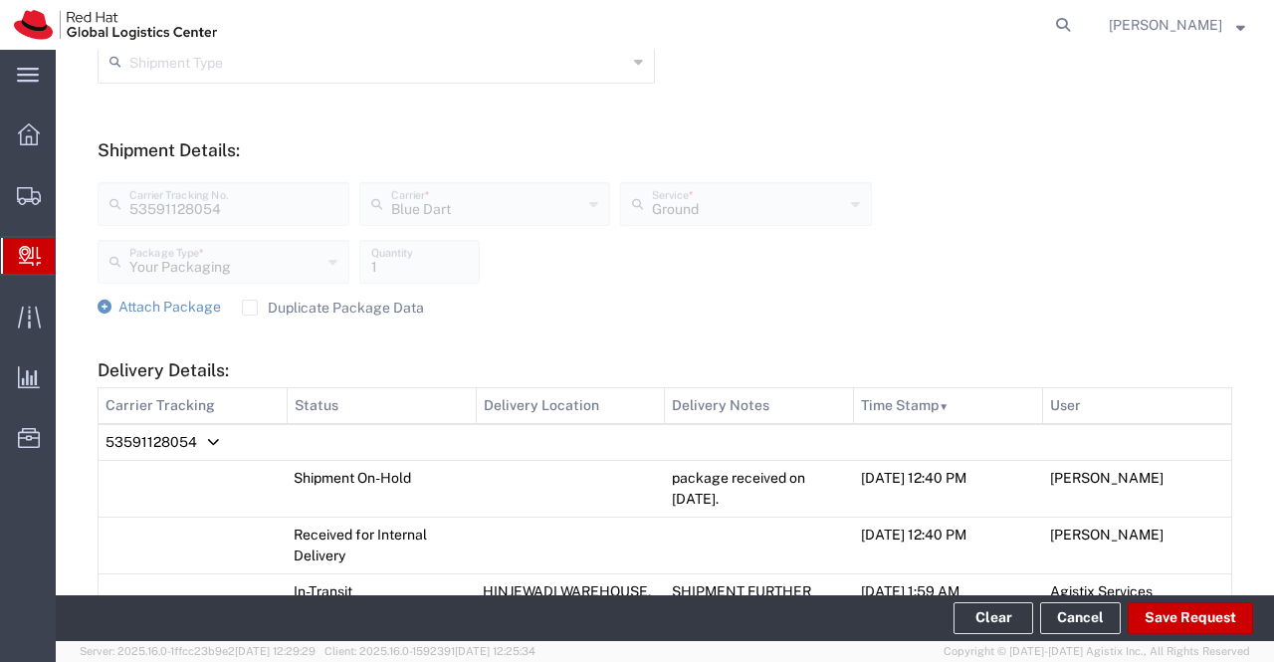
scroll to position [685, 0]
click at [29, 127] on icon at bounding box center [29, 134] width 22 height 22
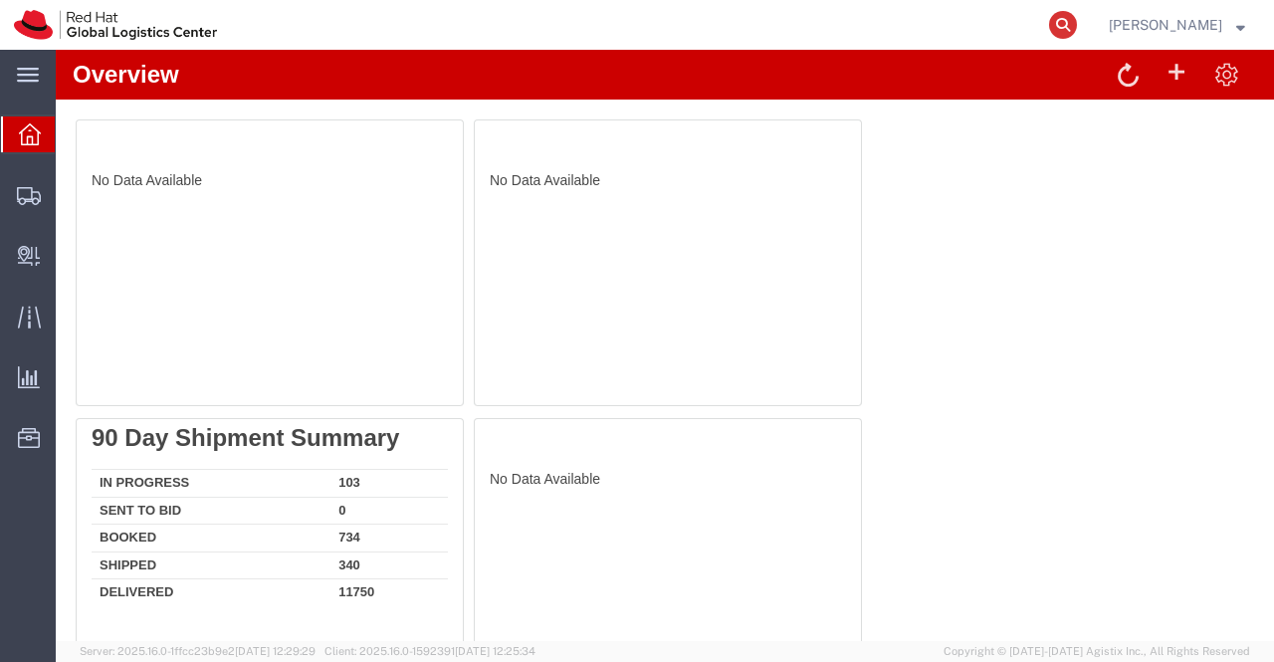
click at [1059, 22] on icon at bounding box center [1063, 25] width 28 height 28
paste input "56471220"
type input "56471220"
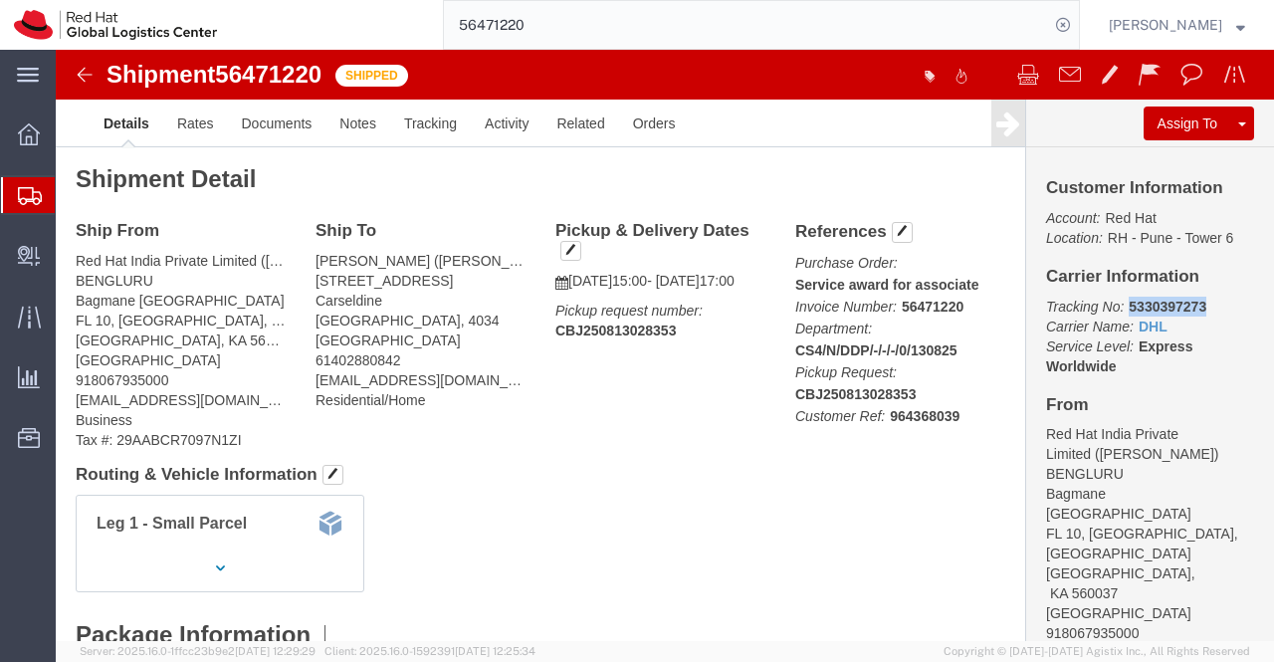
drag, startPoint x: 1061, startPoint y: 250, endPoint x: 1154, endPoint y: 243, distance: 93.8
click div "Customer Information Account: Red Hat Location: RH - Pune - Tower 6 Carrier Inf…"
copy b "5330397273"
click h4 "Routing & Vehicle Information"
drag, startPoint x: 356, startPoint y: 206, endPoint x: 245, endPoint y: 206, distance: 111.5
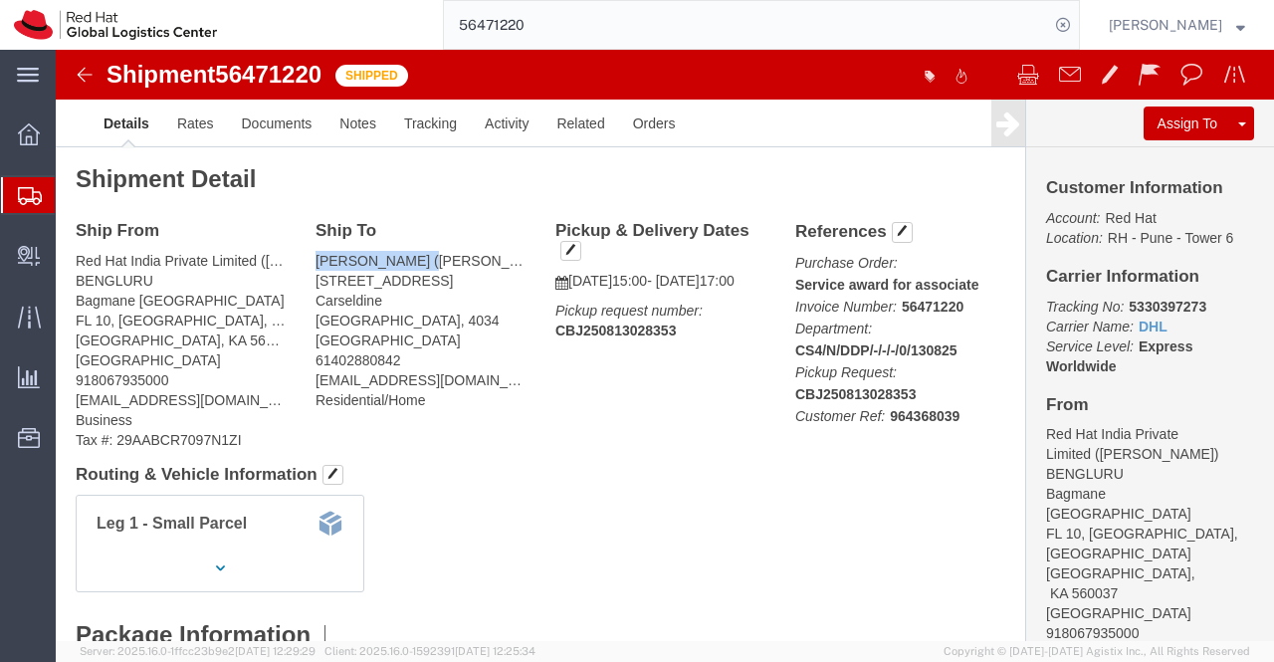
click div "Ship To Karthik Perumal (Karthik Perumal) 22 Yaldara Street Carseldine Brisbane…"
copy address "Karthik Perumal"
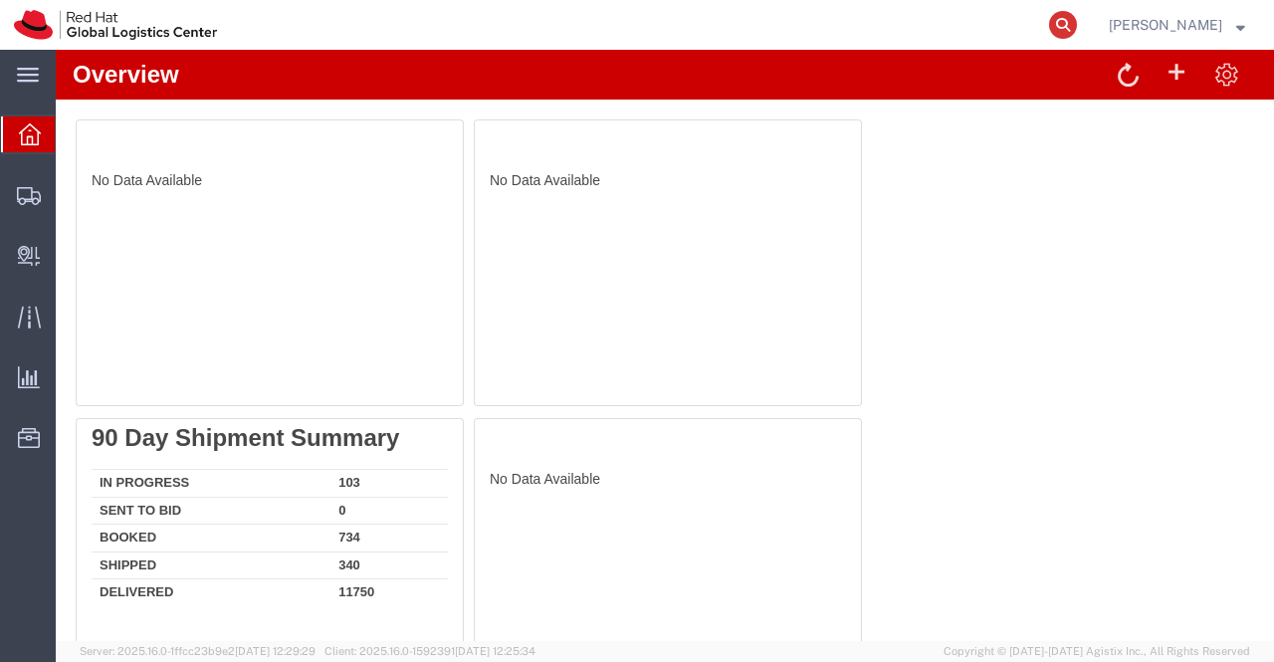
click at [1062, 28] on icon at bounding box center [1063, 25] width 28 height 28
paste input "56482016"
type input "56482016"
